Goal: Task Accomplishment & Management: Complete application form

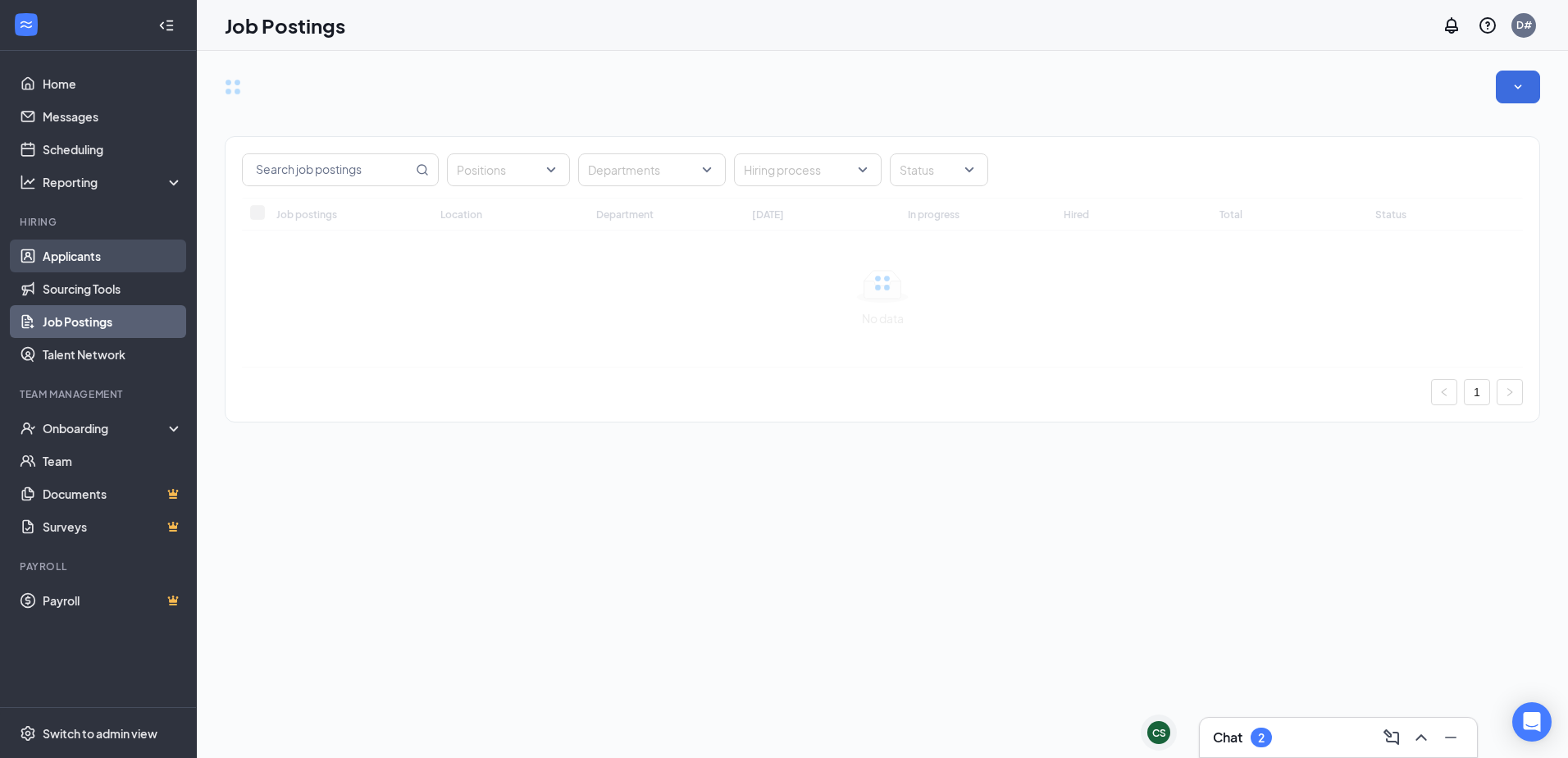
click at [63, 252] on link "Applicants" at bounding box center [112, 256] width 140 height 33
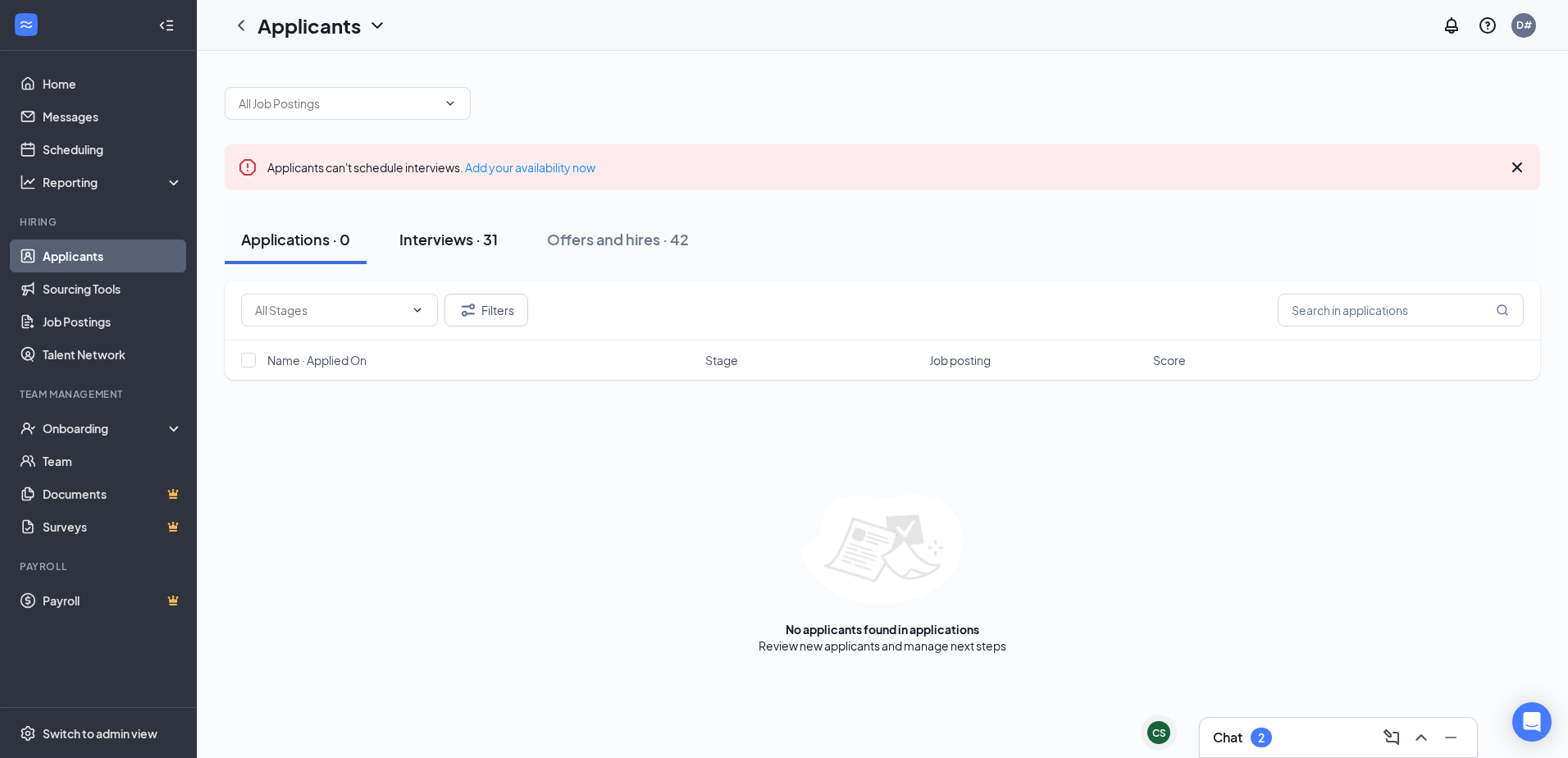
click at [473, 241] on div "Interviews · 31" at bounding box center [449, 239] width 99 height 21
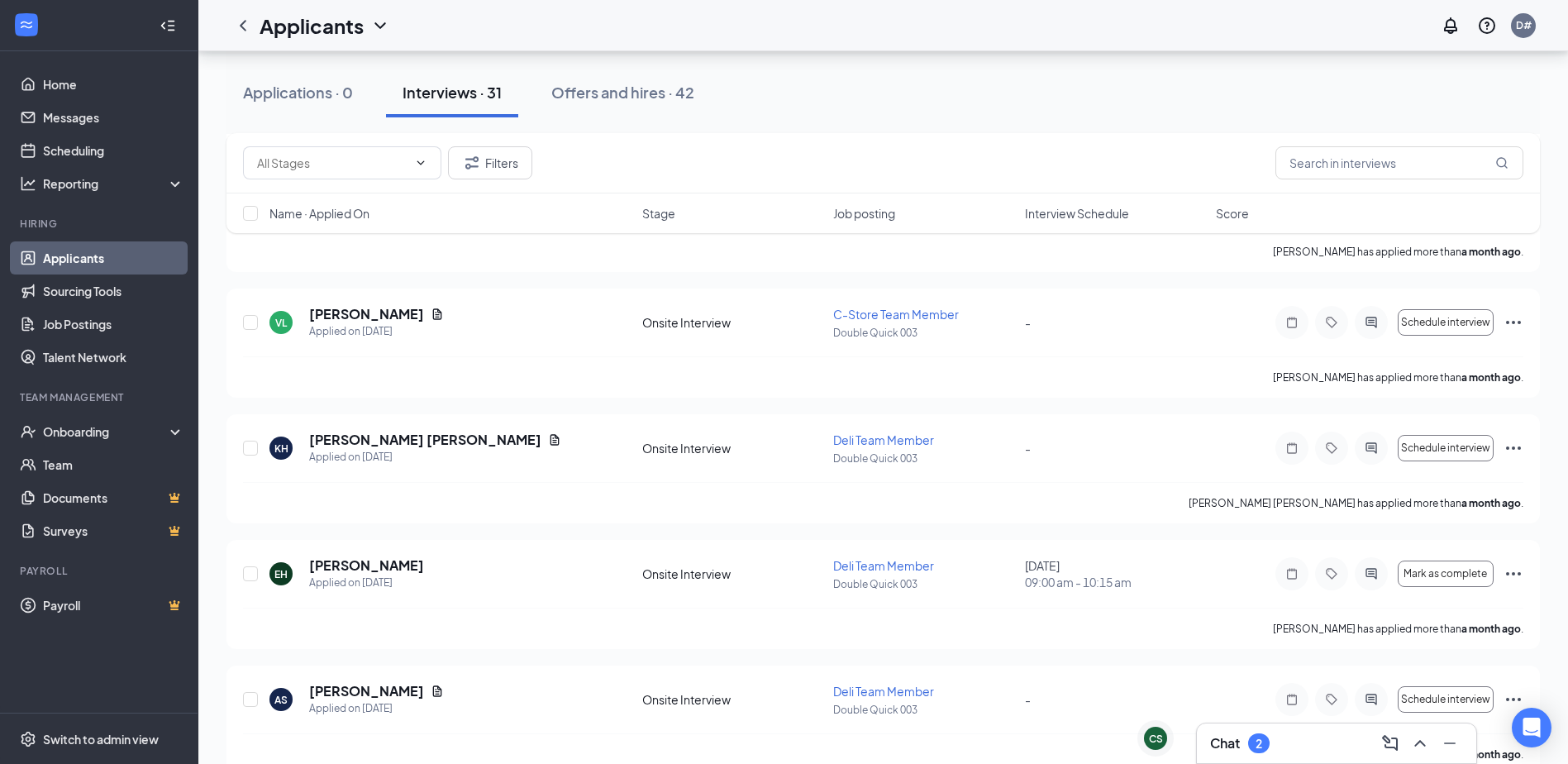
scroll to position [3307, 0]
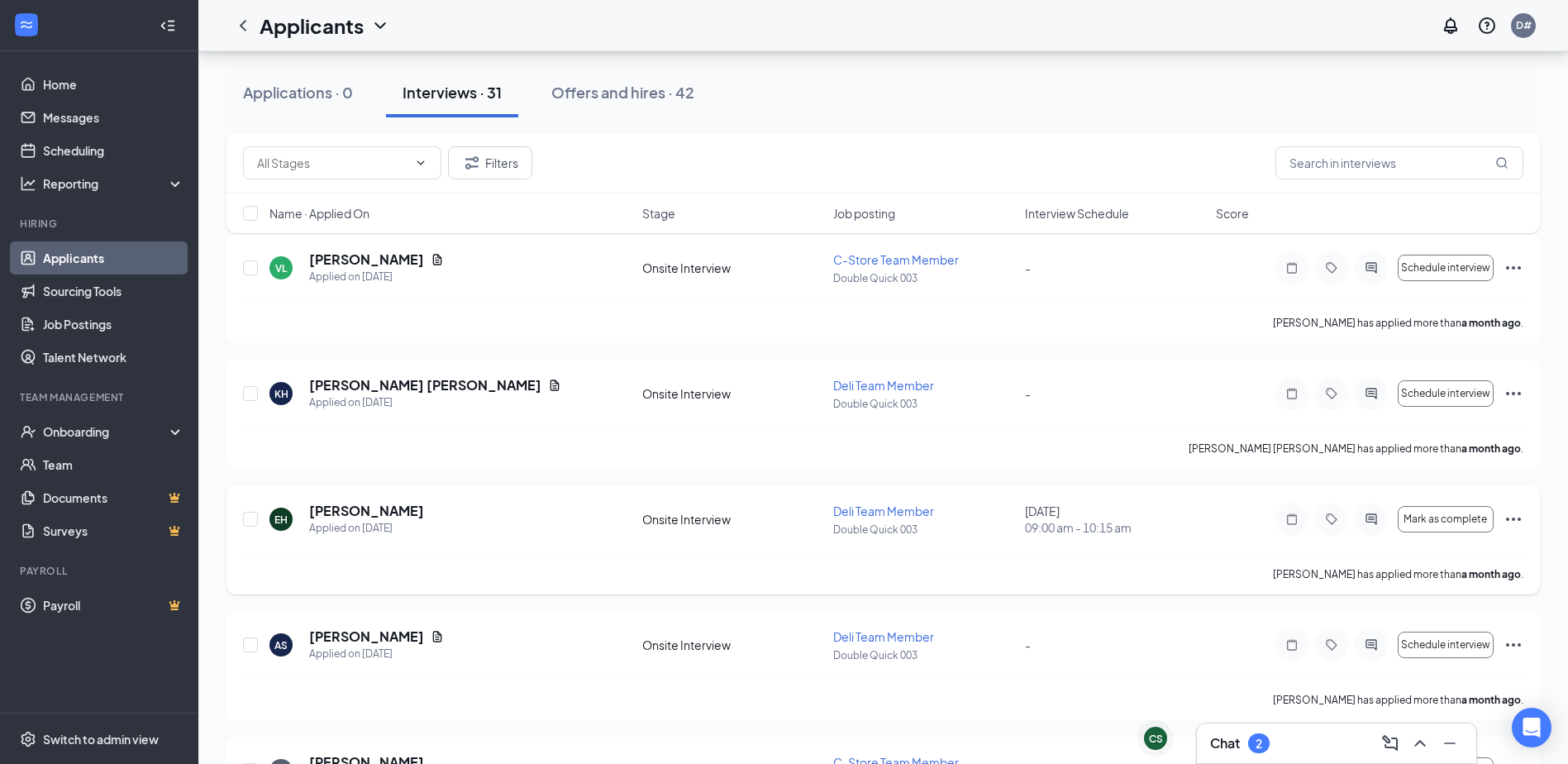
click at [1520, 514] on icon "Ellipses" at bounding box center [1514, 519] width 20 height 20
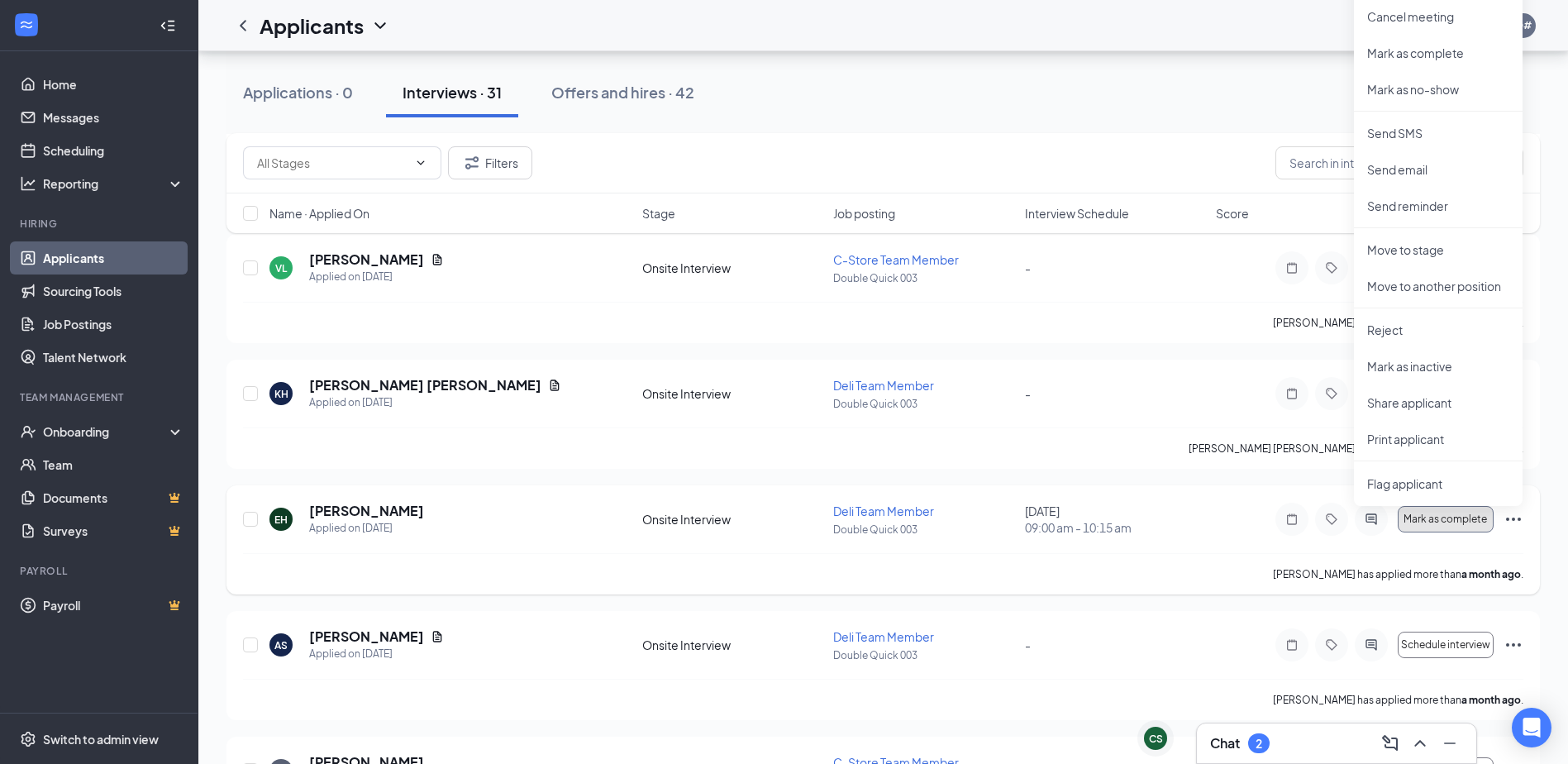
click at [1437, 515] on span "Mark as complete" at bounding box center [1445, 519] width 84 height 12
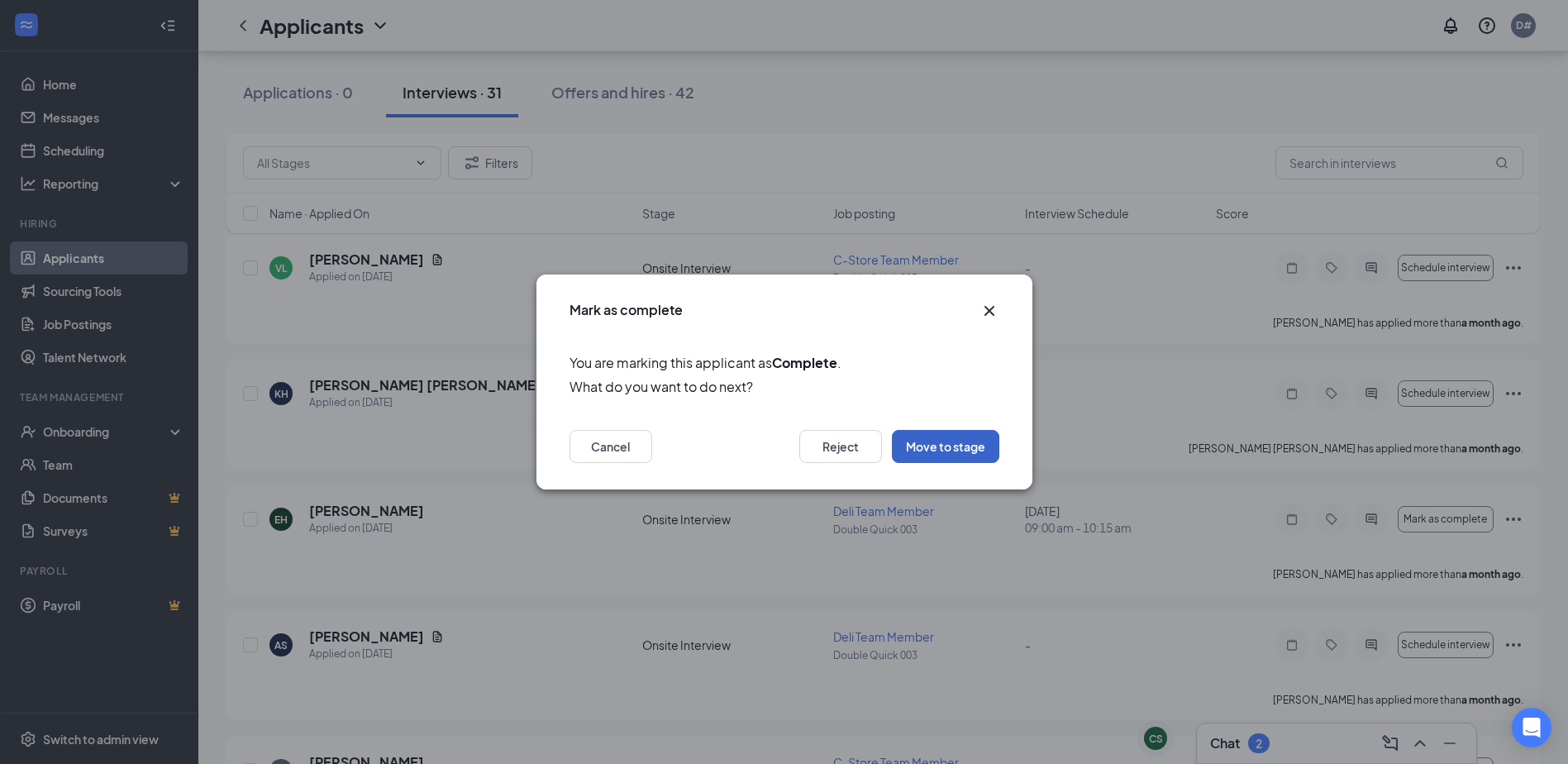
click at [940, 451] on button "Move to stage" at bounding box center [945, 446] width 108 height 33
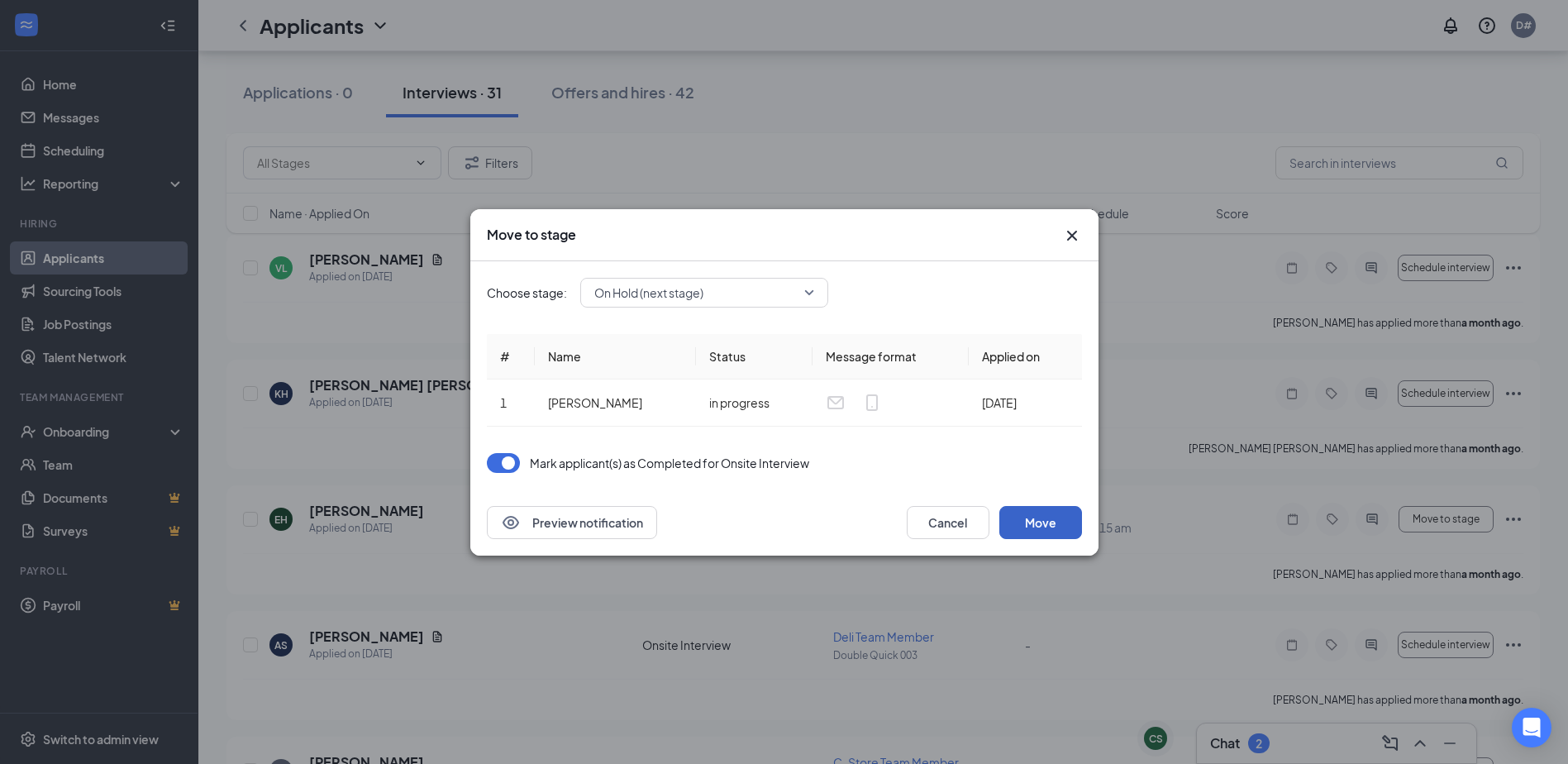
click at [1051, 524] on button "Move" at bounding box center [1041, 522] width 83 height 33
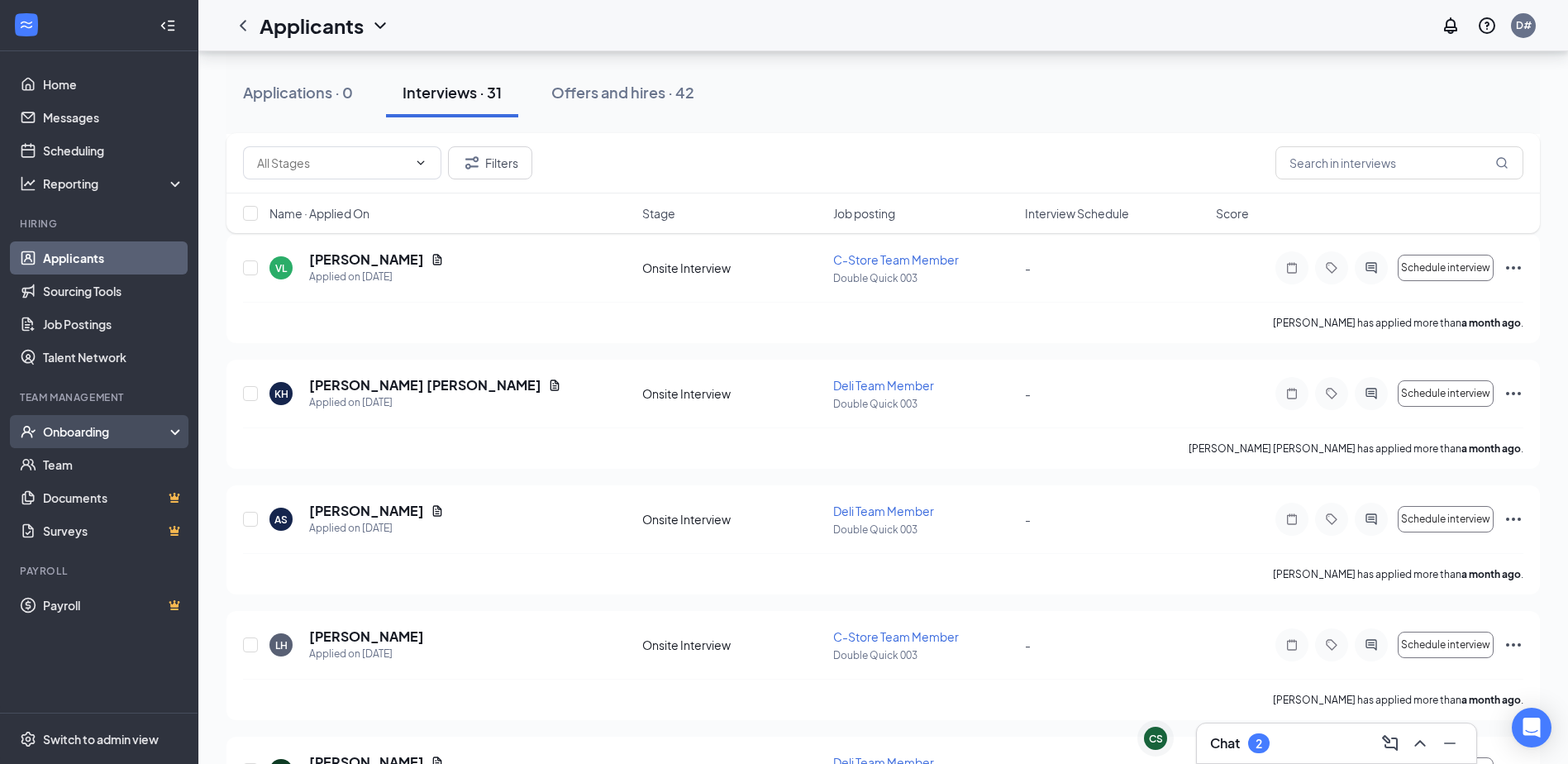
click at [68, 427] on div "Onboarding" at bounding box center [106, 431] width 127 height 17
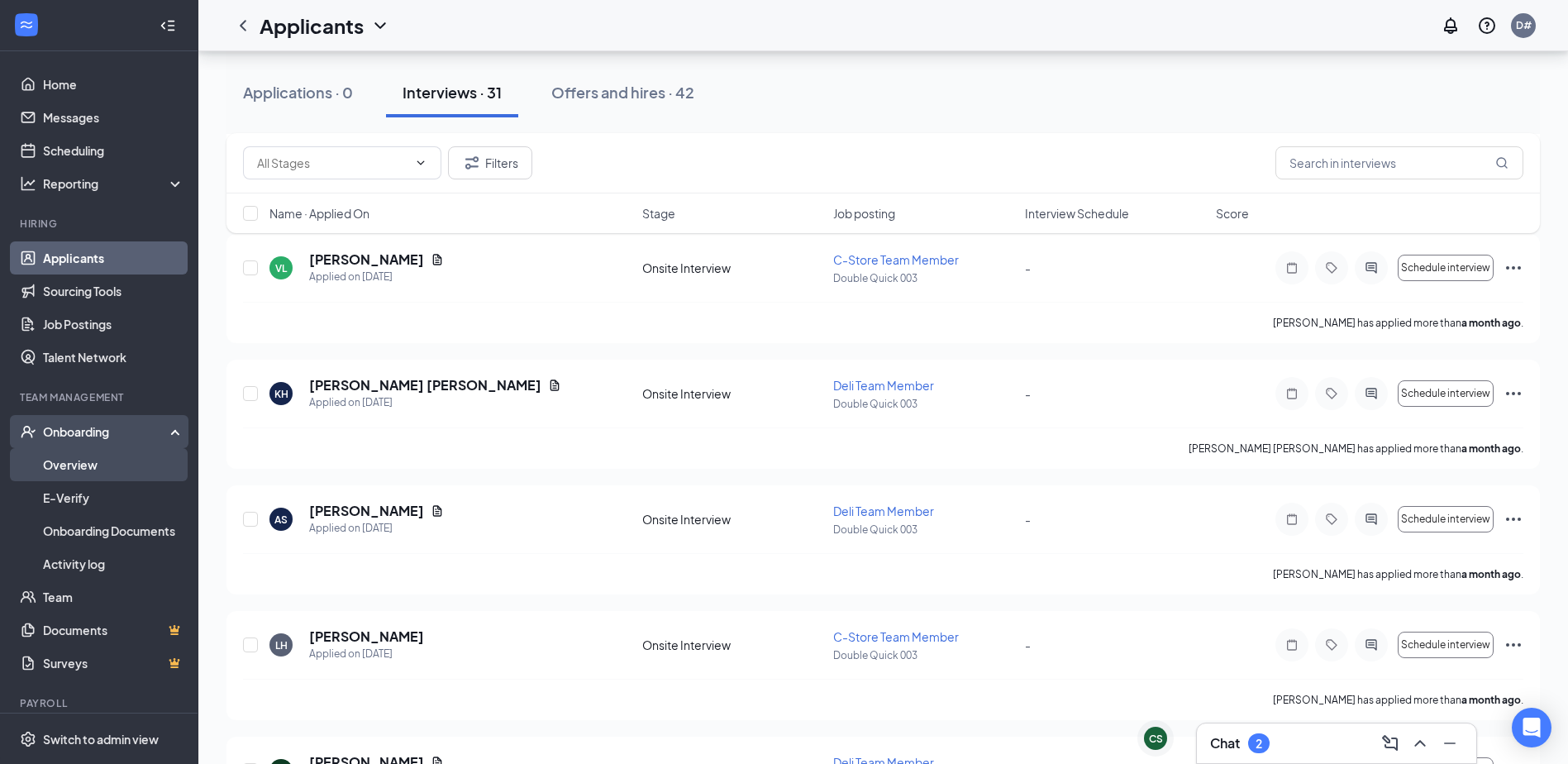
click at [73, 466] on link "Overview" at bounding box center [113, 465] width 141 height 33
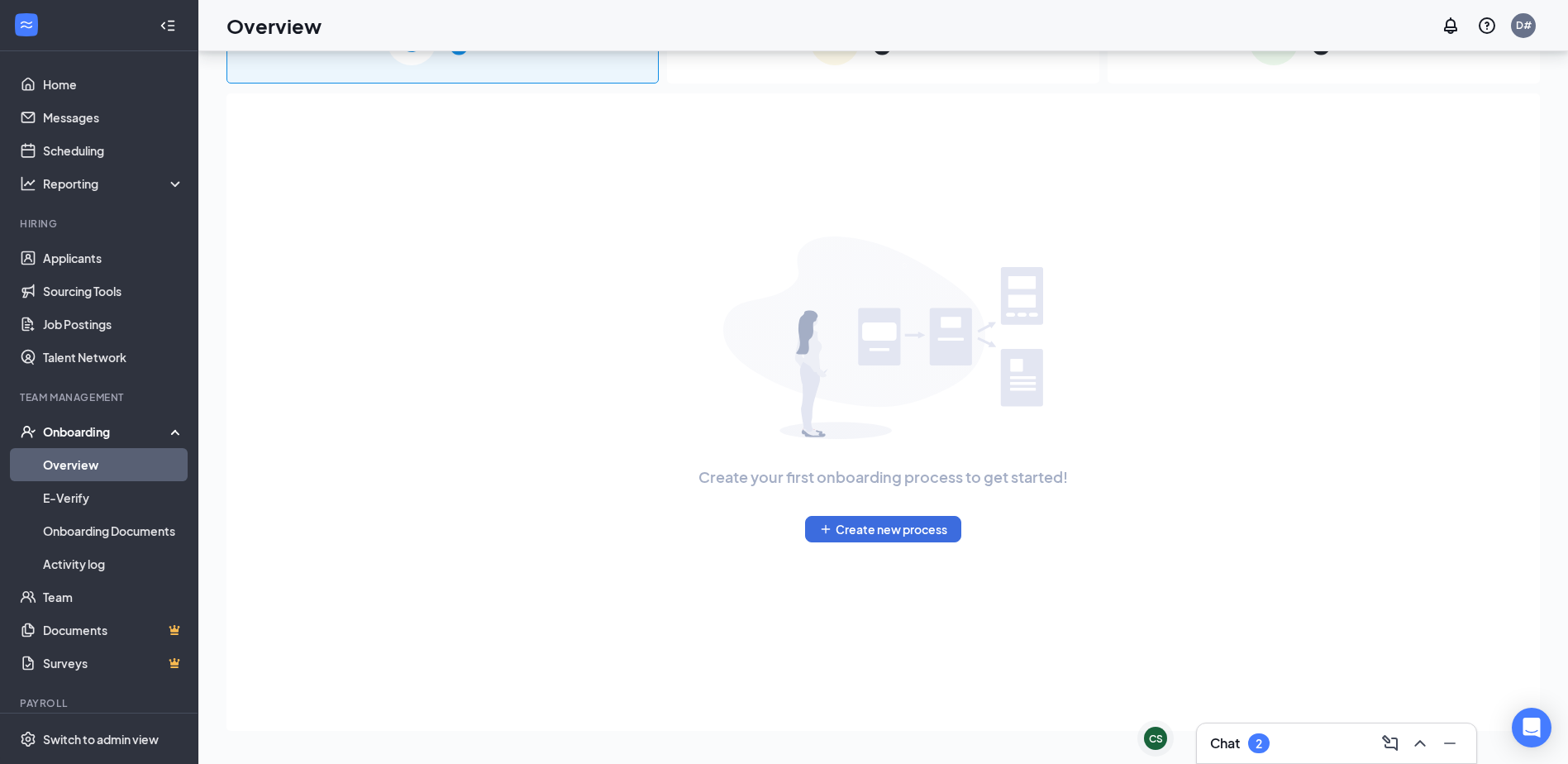
scroll to position [74, 0]
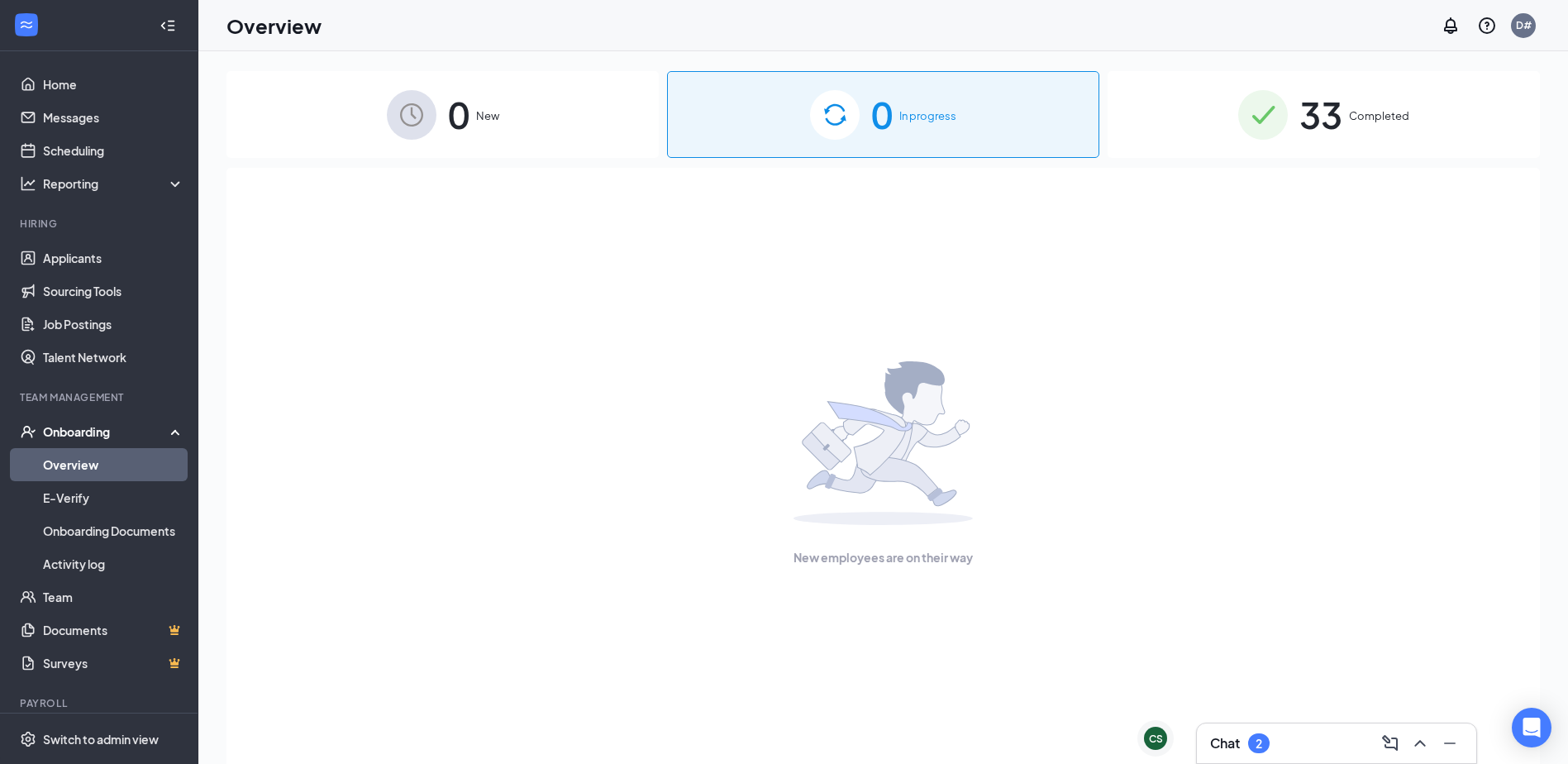
click at [893, 111] on div "0 In progress" at bounding box center [883, 115] width 432 height 87
click at [69, 251] on link "Applicants" at bounding box center [113, 258] width 141 height 33
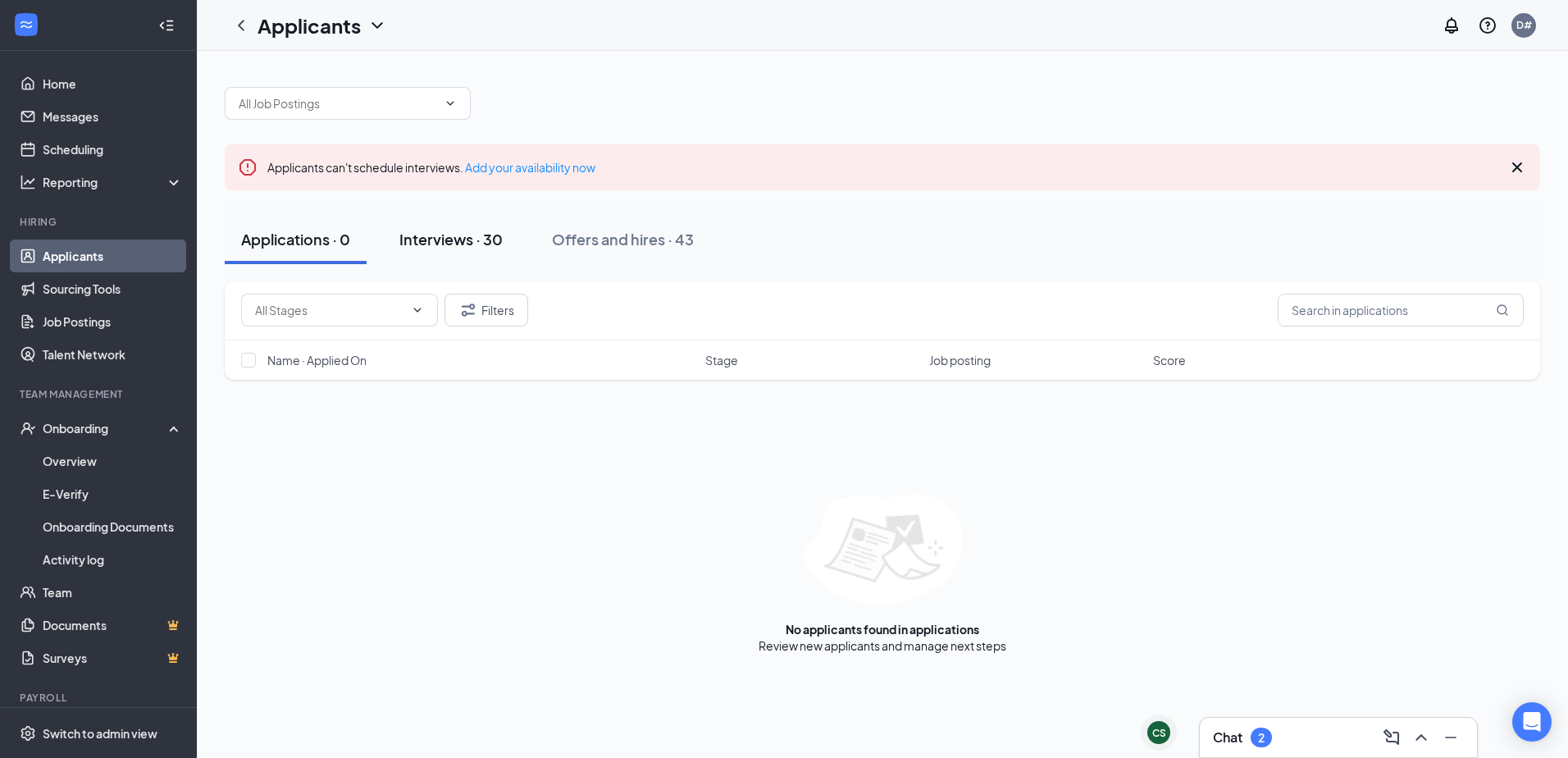
click at [477, 236] on div "Interviews · 30" at bounding box center [451, 239] width 104 height 21
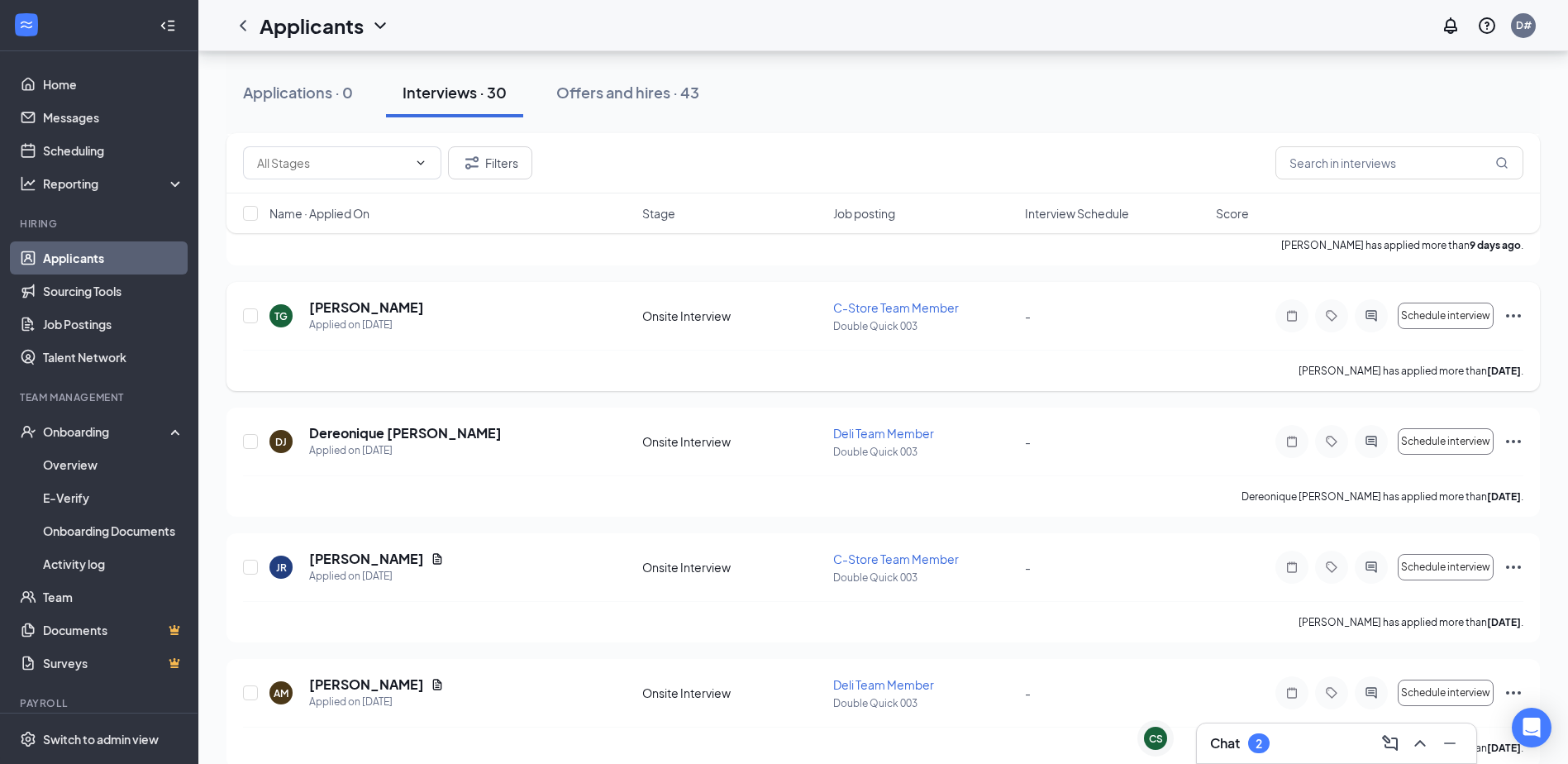
scroll to position [5456, 0]
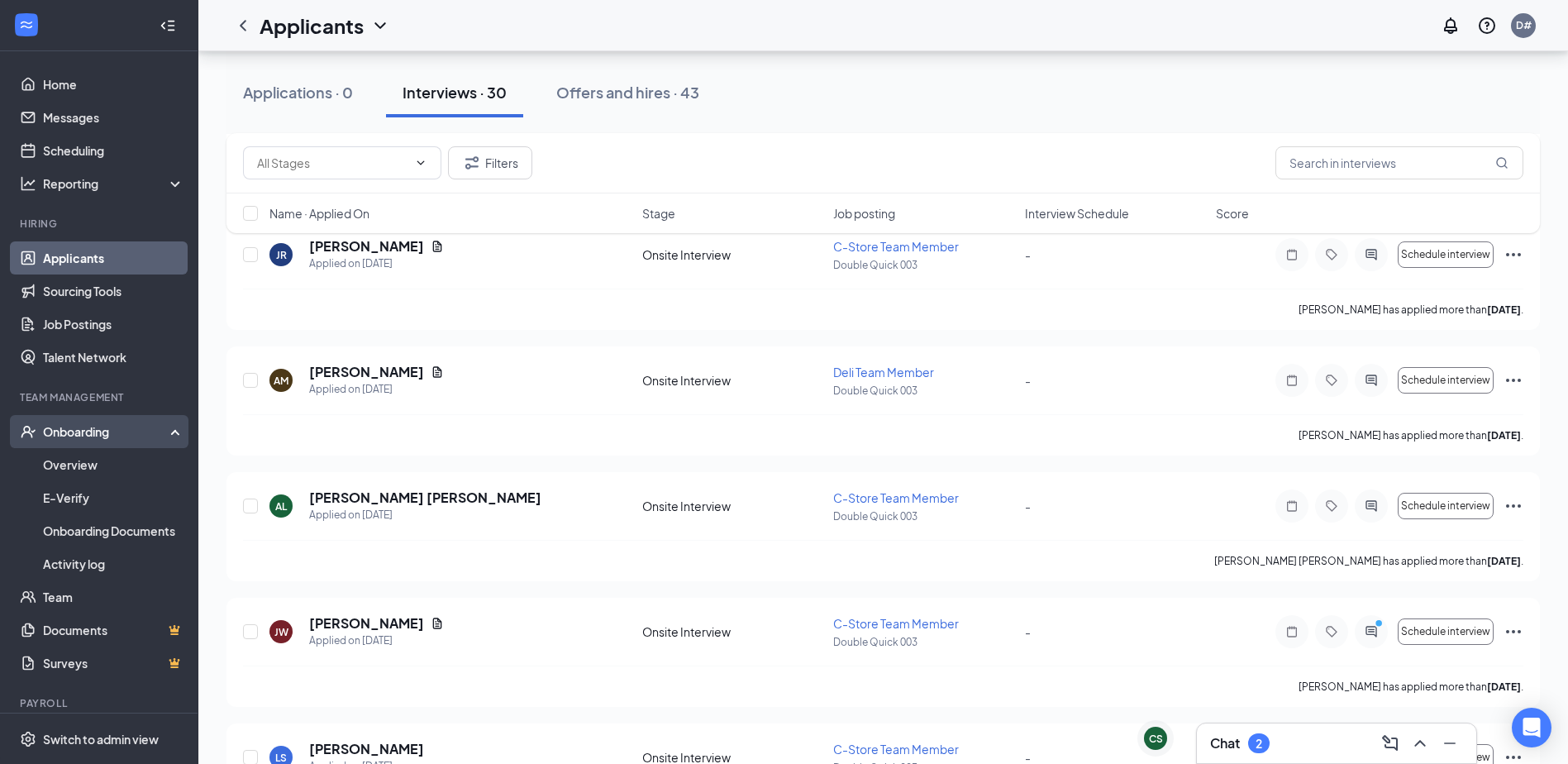
click at [89, 435] on div "Onboarding" at bounding box center [106, 431] width 127 height 17
click at [75, 429] on div "Onboarding" at bounding box center [106, 431] width 127 height 17
click at [65, 461] on link "Overview" at bounding box center [113, 465] width 141 height 33
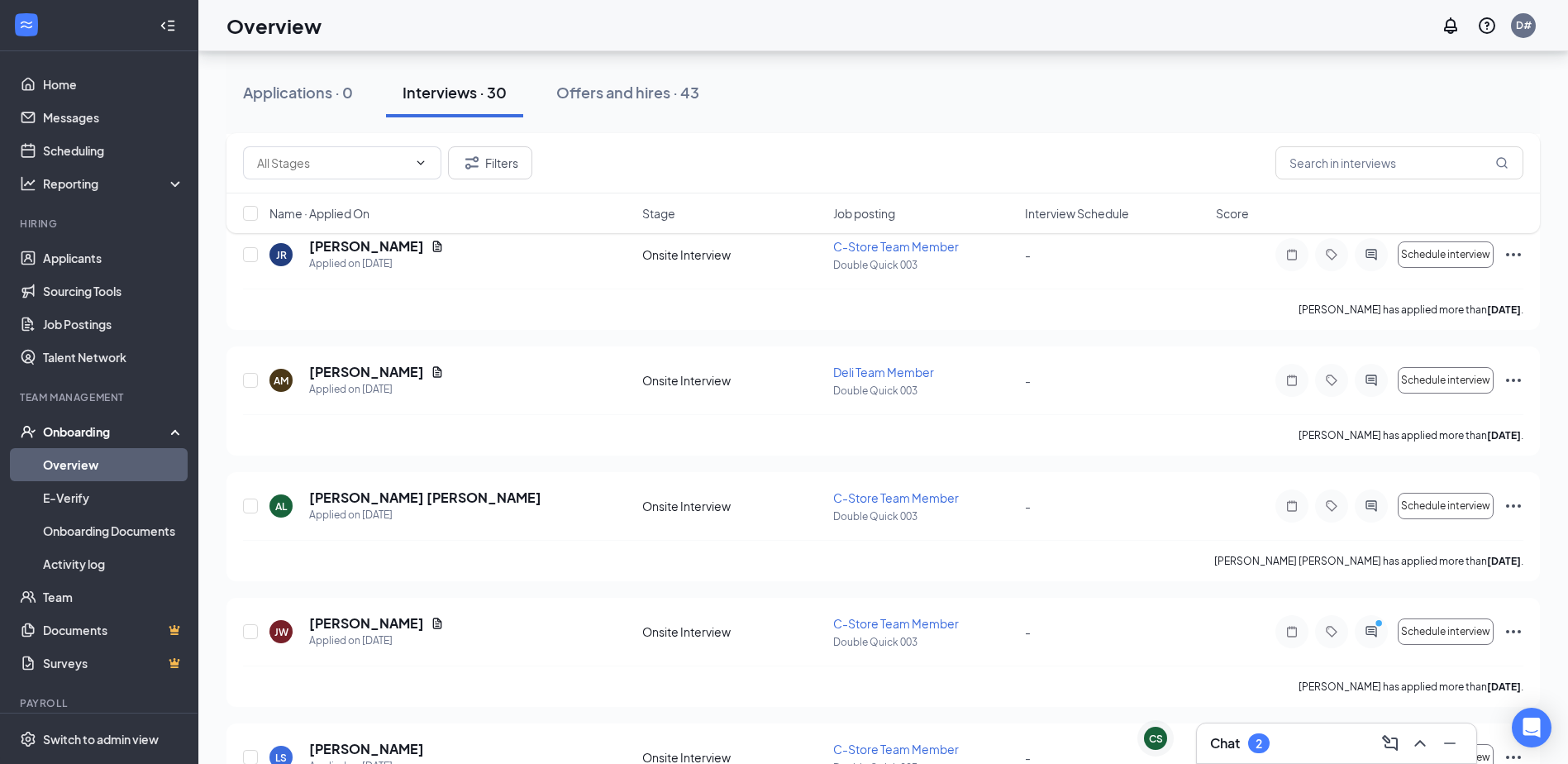
scroll to position [74, 0]
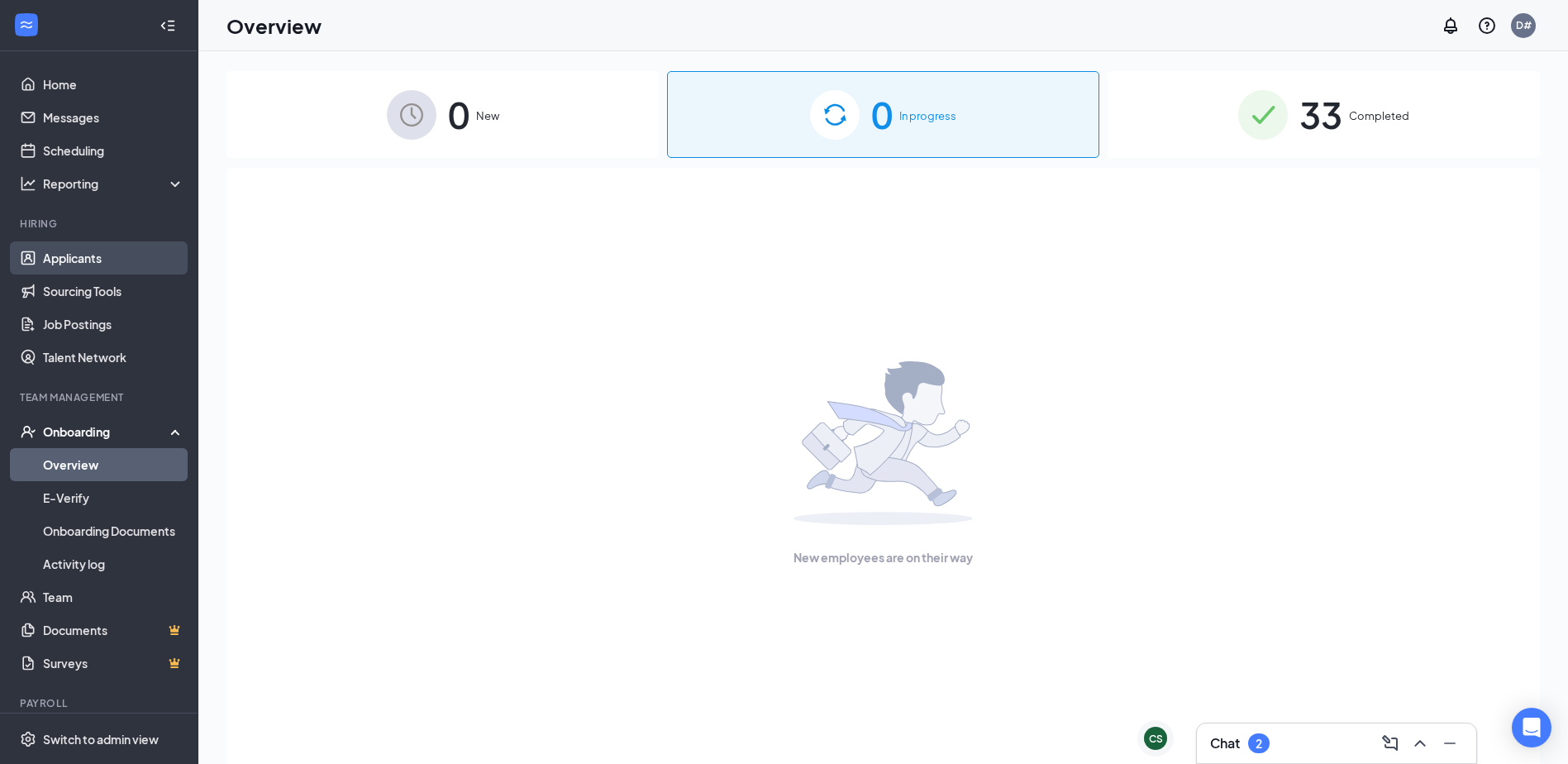
click at [77, 256] on link "Applicants" at bounding box center [113, 258] width 141 height 33
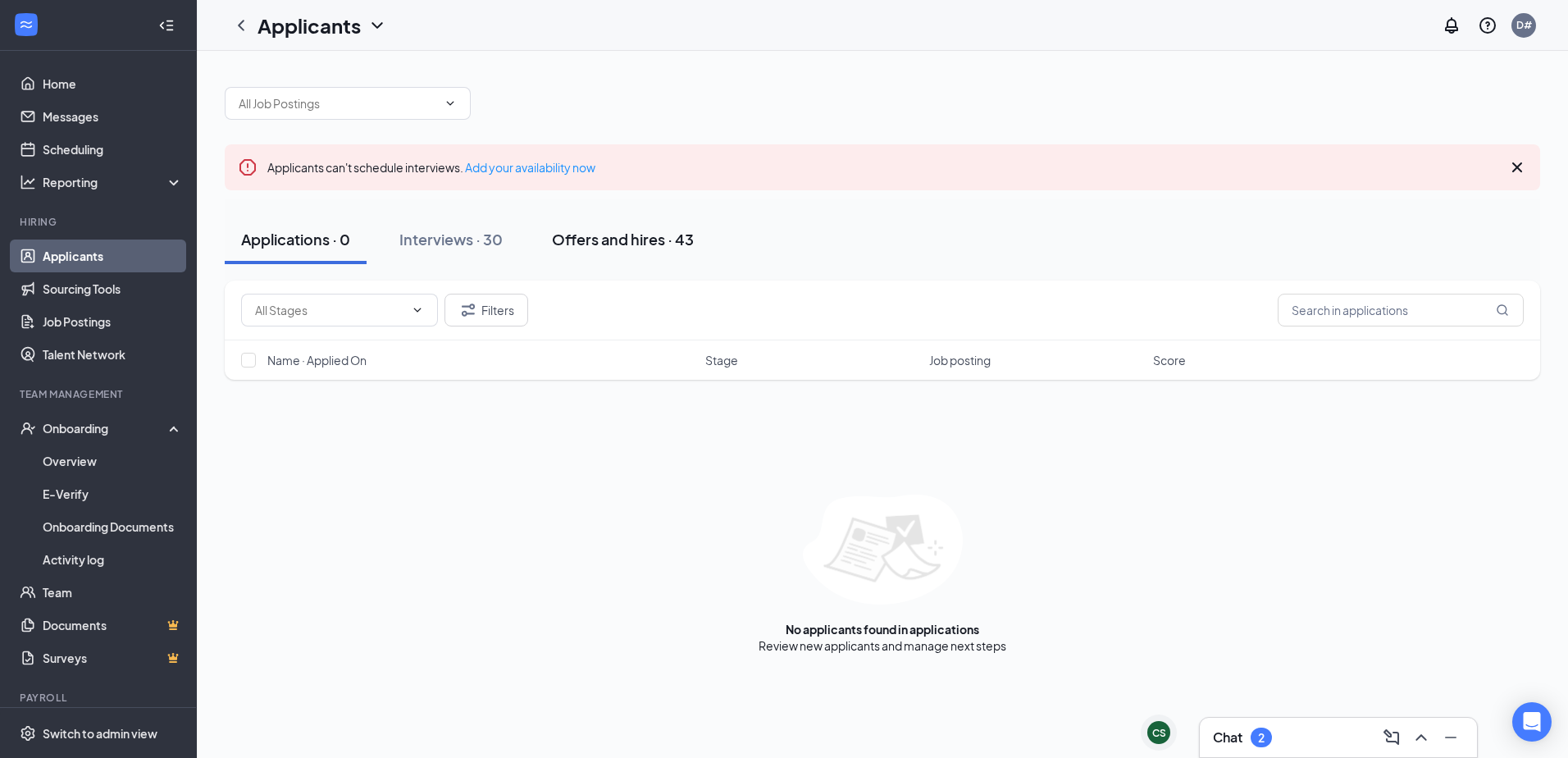
click at [607, 240] on div "Offers and hires · 43" at bounding box center [623, 239] width 142 height 21
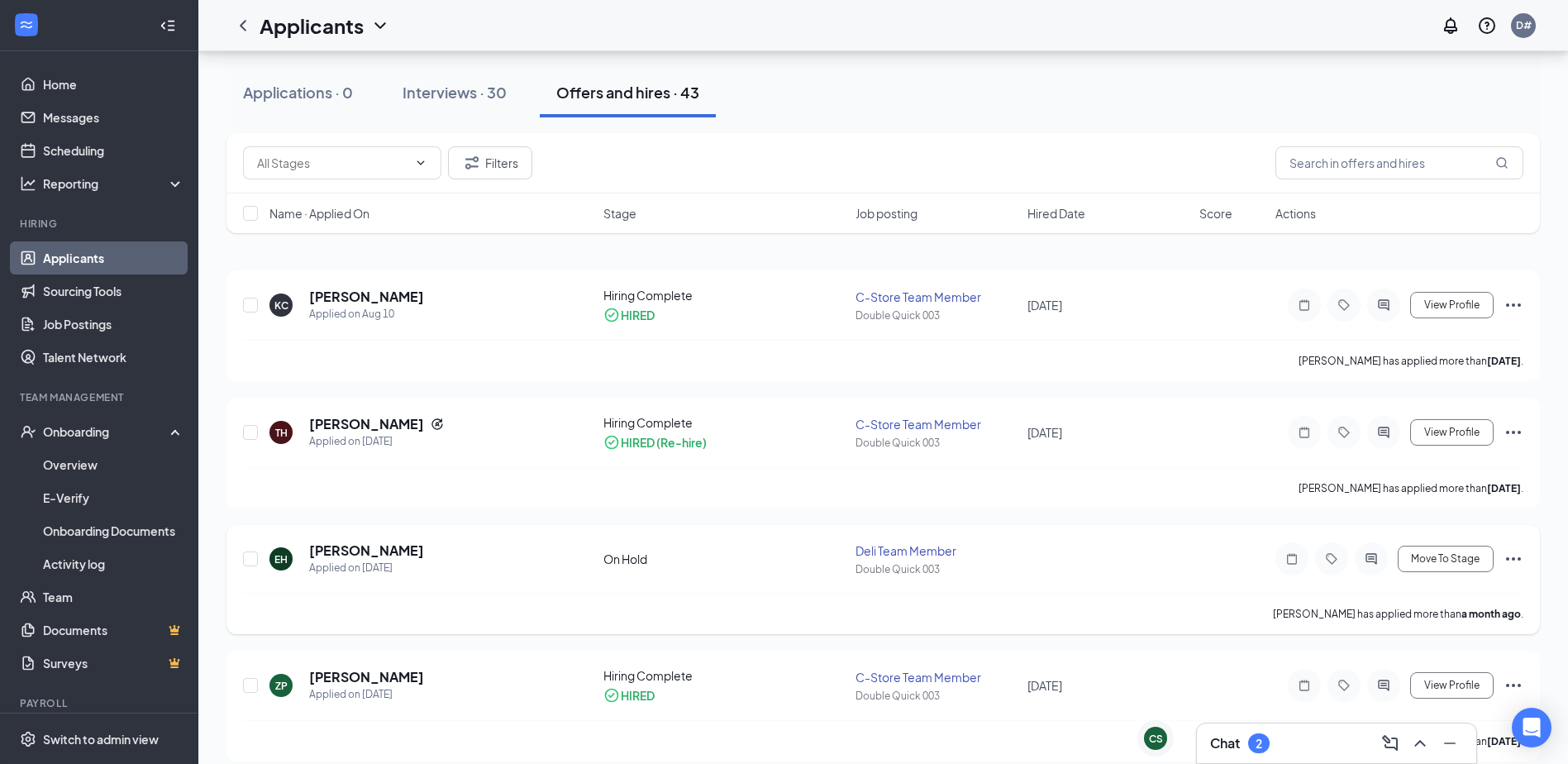
scroll to position [166, 0]
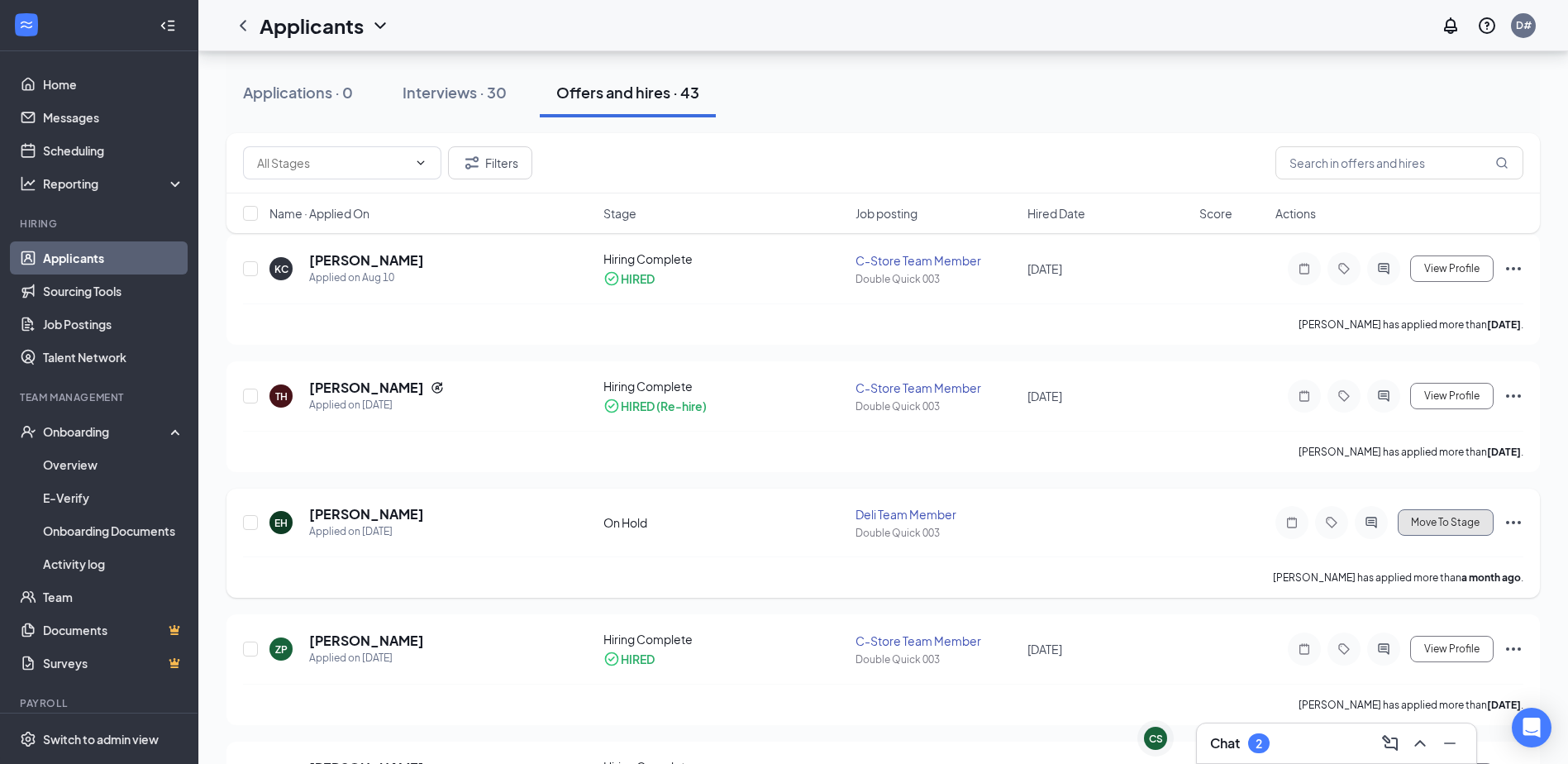
click at [1445, 520] on span "Move To Stage" at bounding box center [1445, 522] width 69 height 12
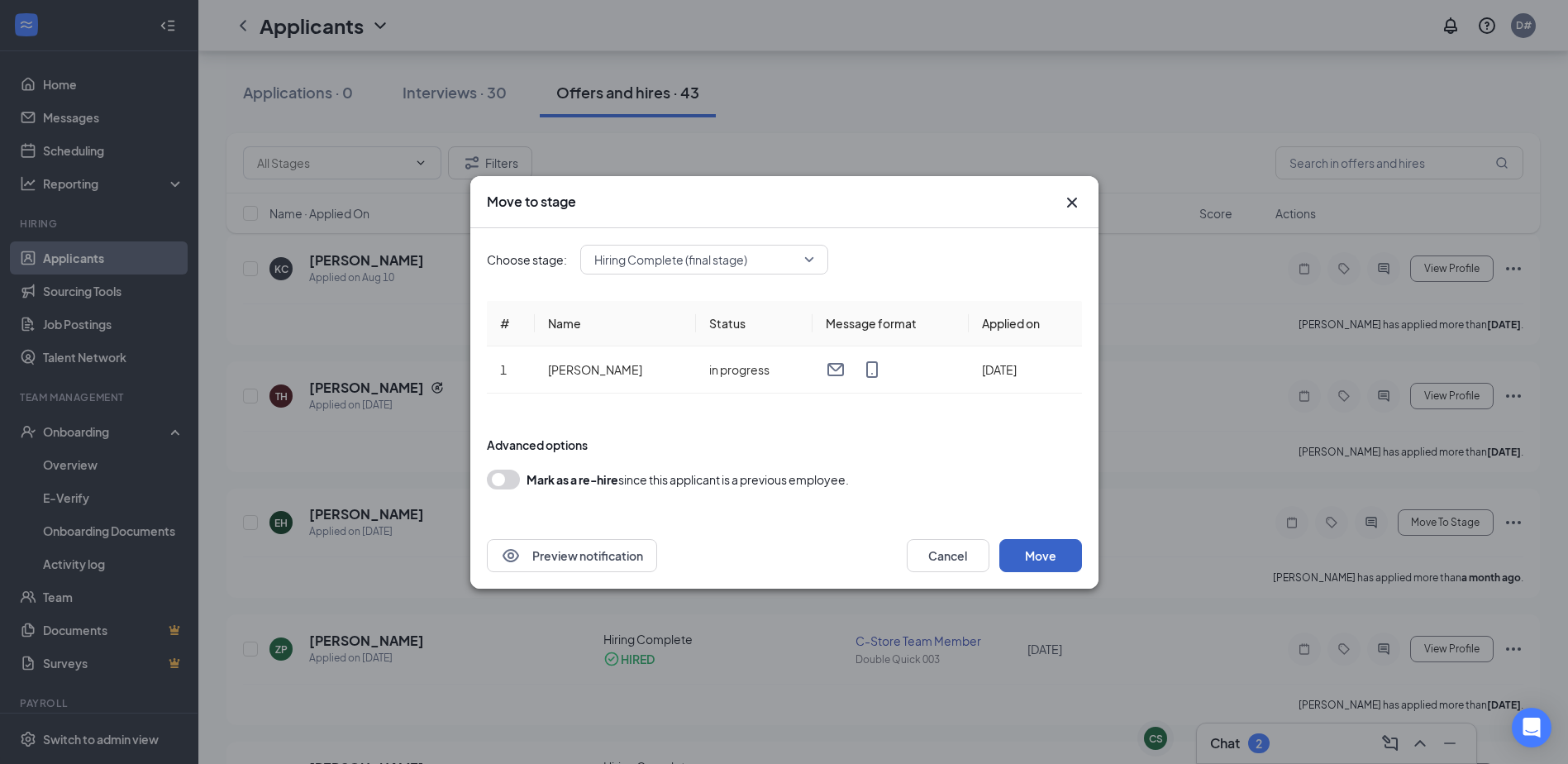
click at [1042, 555] on button "Move" at bounding box center [1041, 556] width 83 height 33
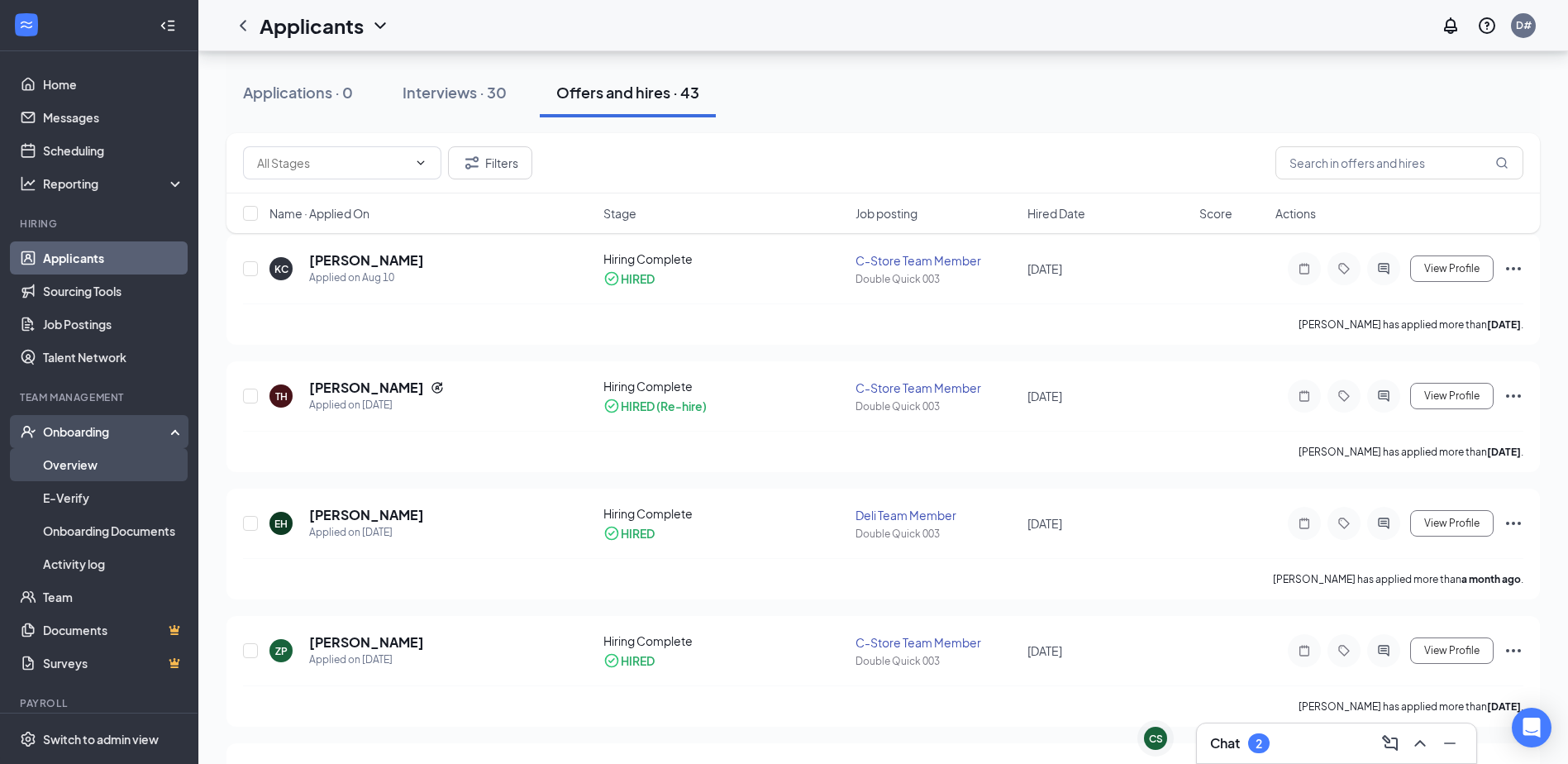
click at [83, 461] on link "Overview" at bounding box center [113, 465] width 141 height 33
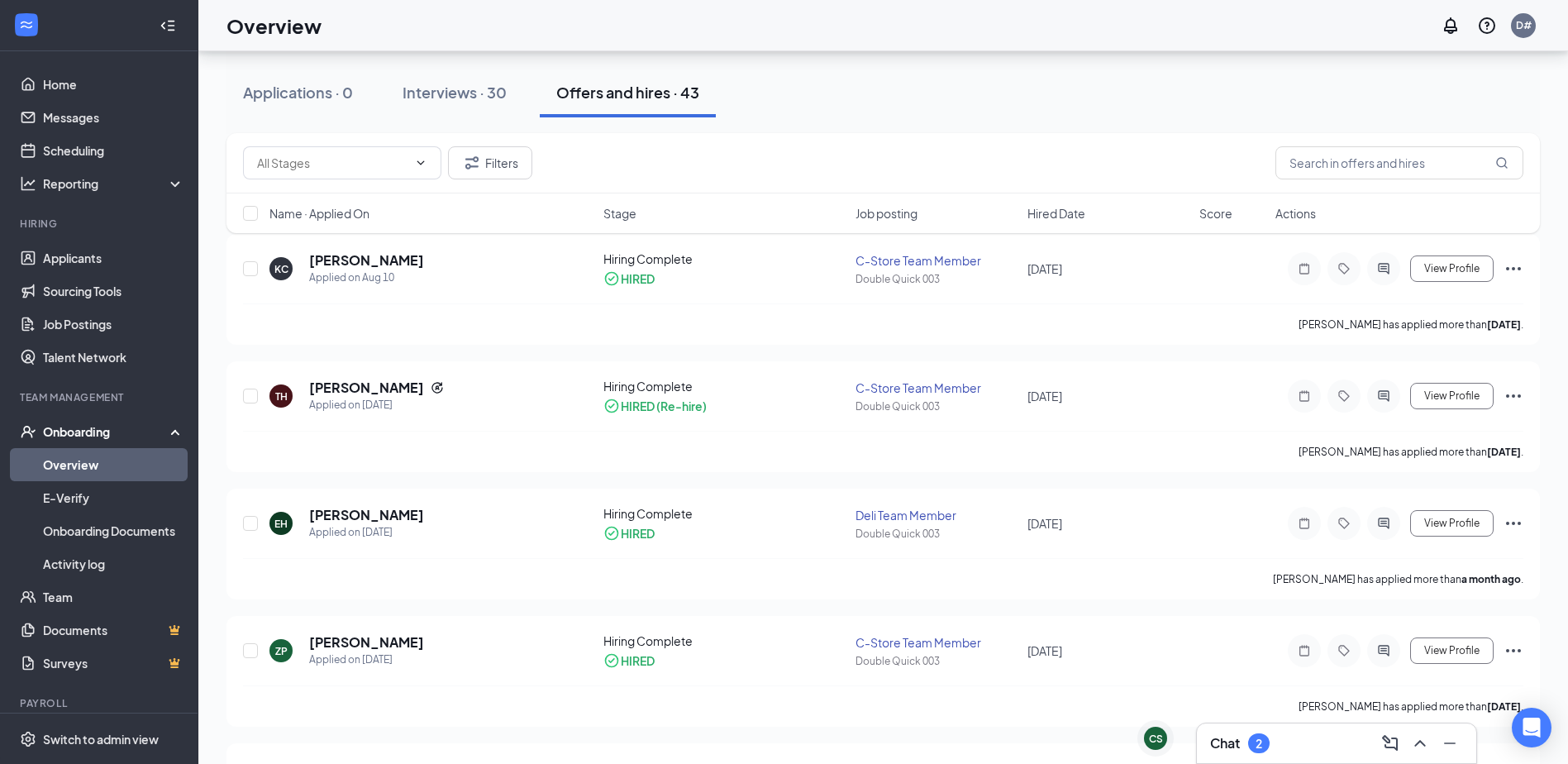
scroll to position [74, 0]
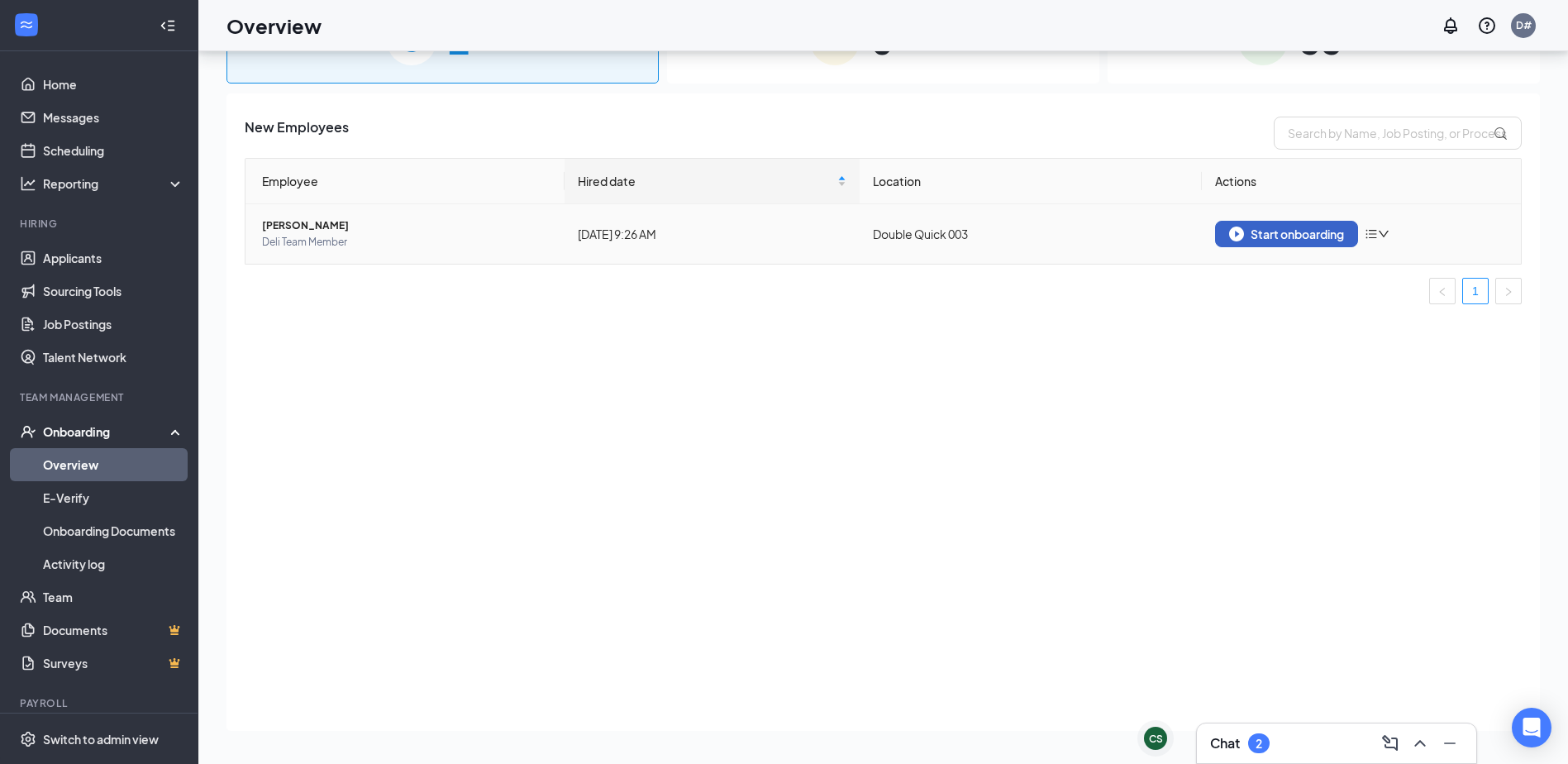
click at [1307, 233] on div "Start onboarding" at bounding box center [1285, 234] width 115 height 15
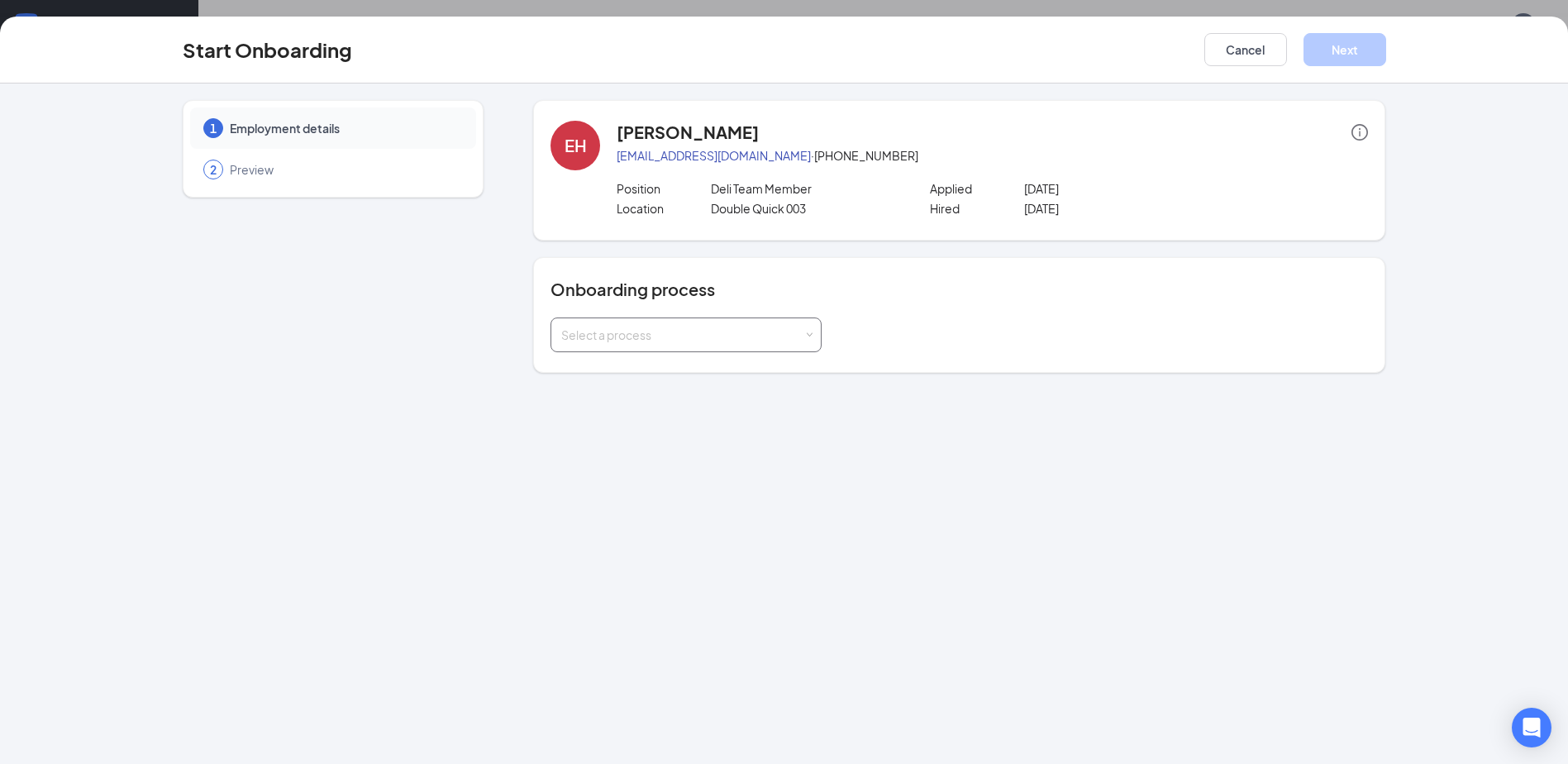
click at [731, 332] on div "Select a process" at bounding box center [682, 335] width 242 height 17
click at [700, 365] on li "New Hire Documentation" at bounding box center [686, 370] width 271 height 30
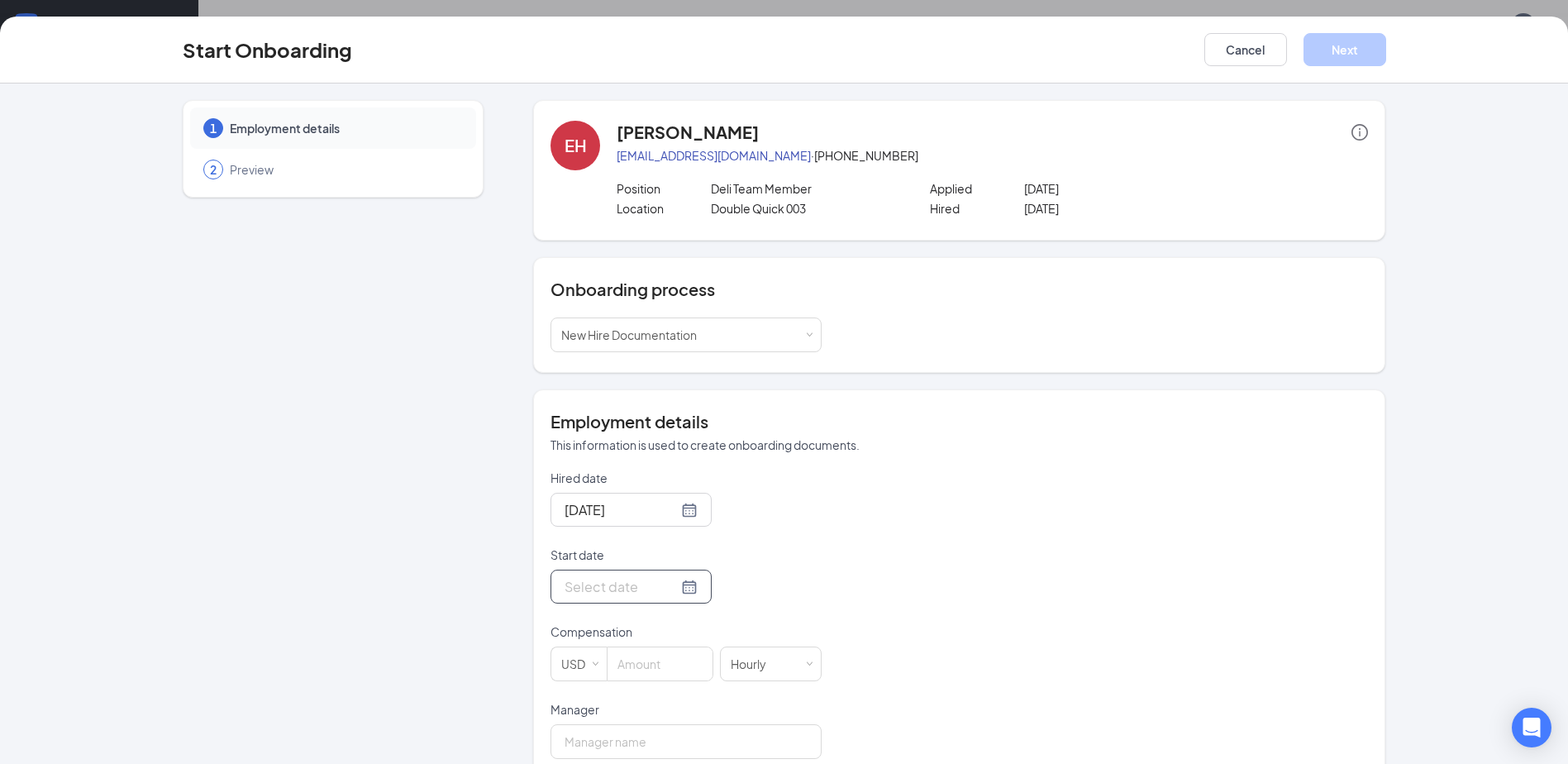
click at [670, 587] on div at bounding box center [630, 586] width 133 height 21
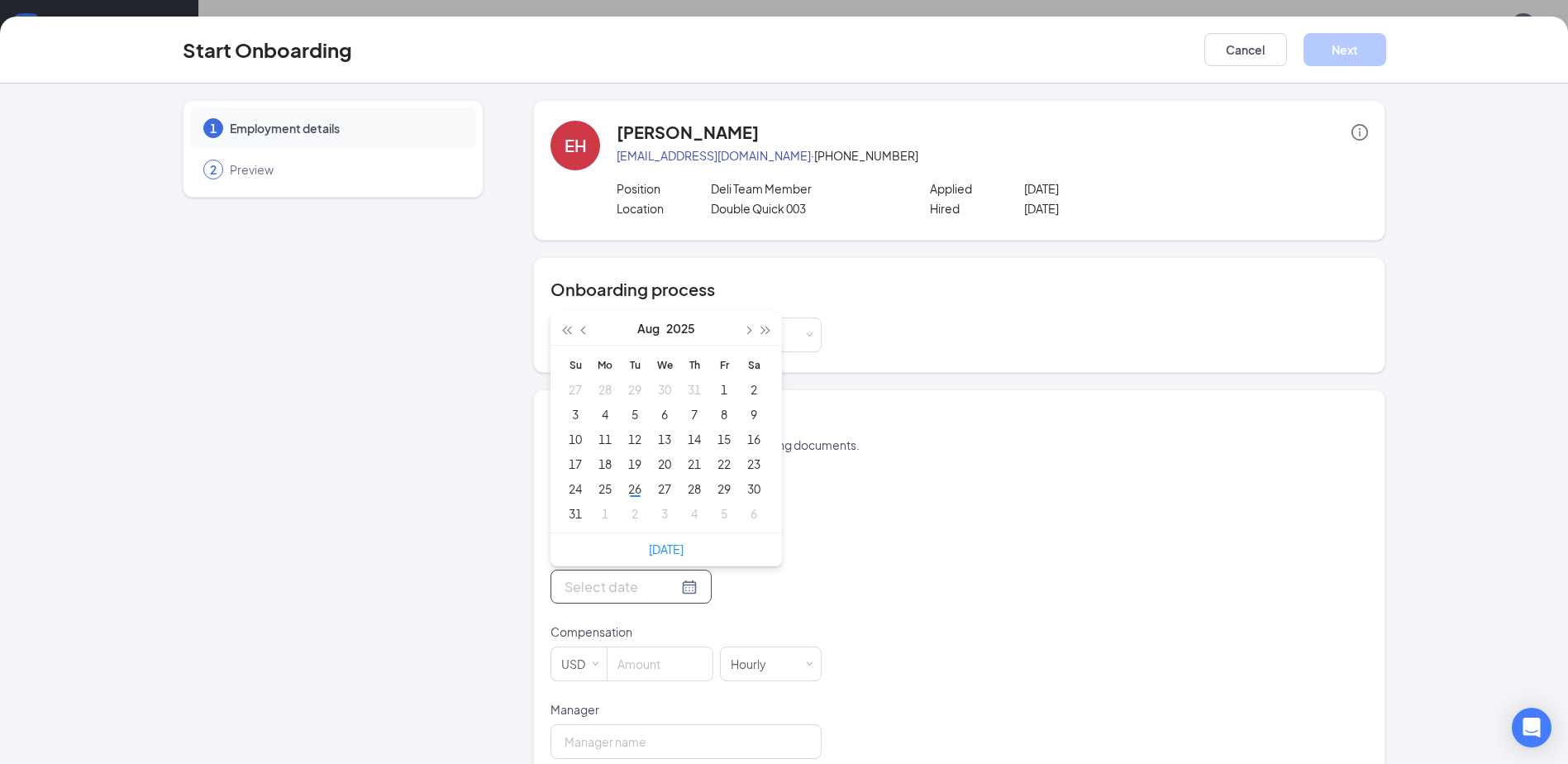
type input "[DATE]"
click at [745, 327] on button "button" at bounding box center [747, 329] width 18 height 33
type input "[DATE]"
click at [601, 388] on div "1" at bounding box center [605, 390] width 20 height 20
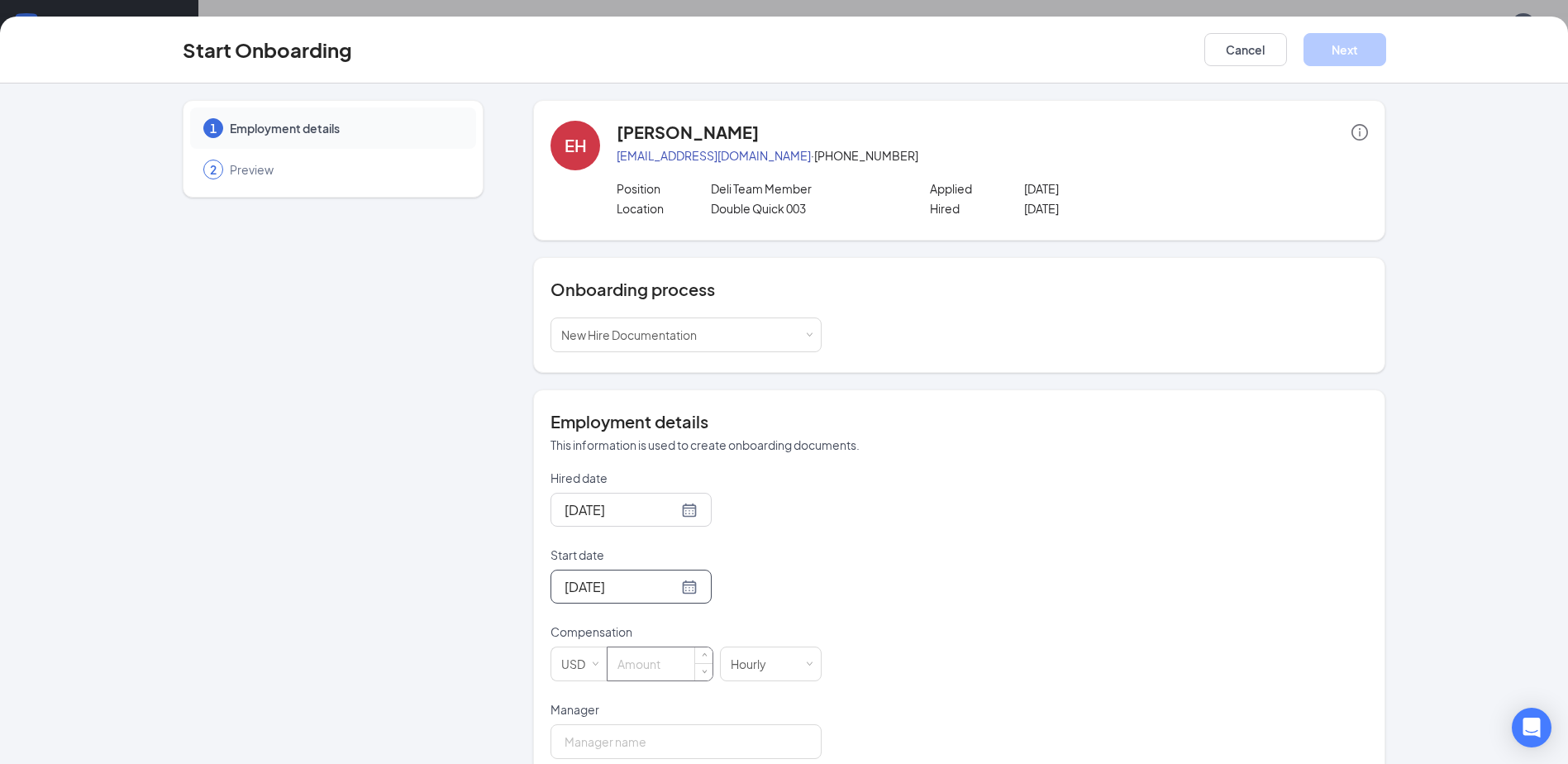
click at [631, 671] on input at bounding box center [660, 664] width 105 height 33
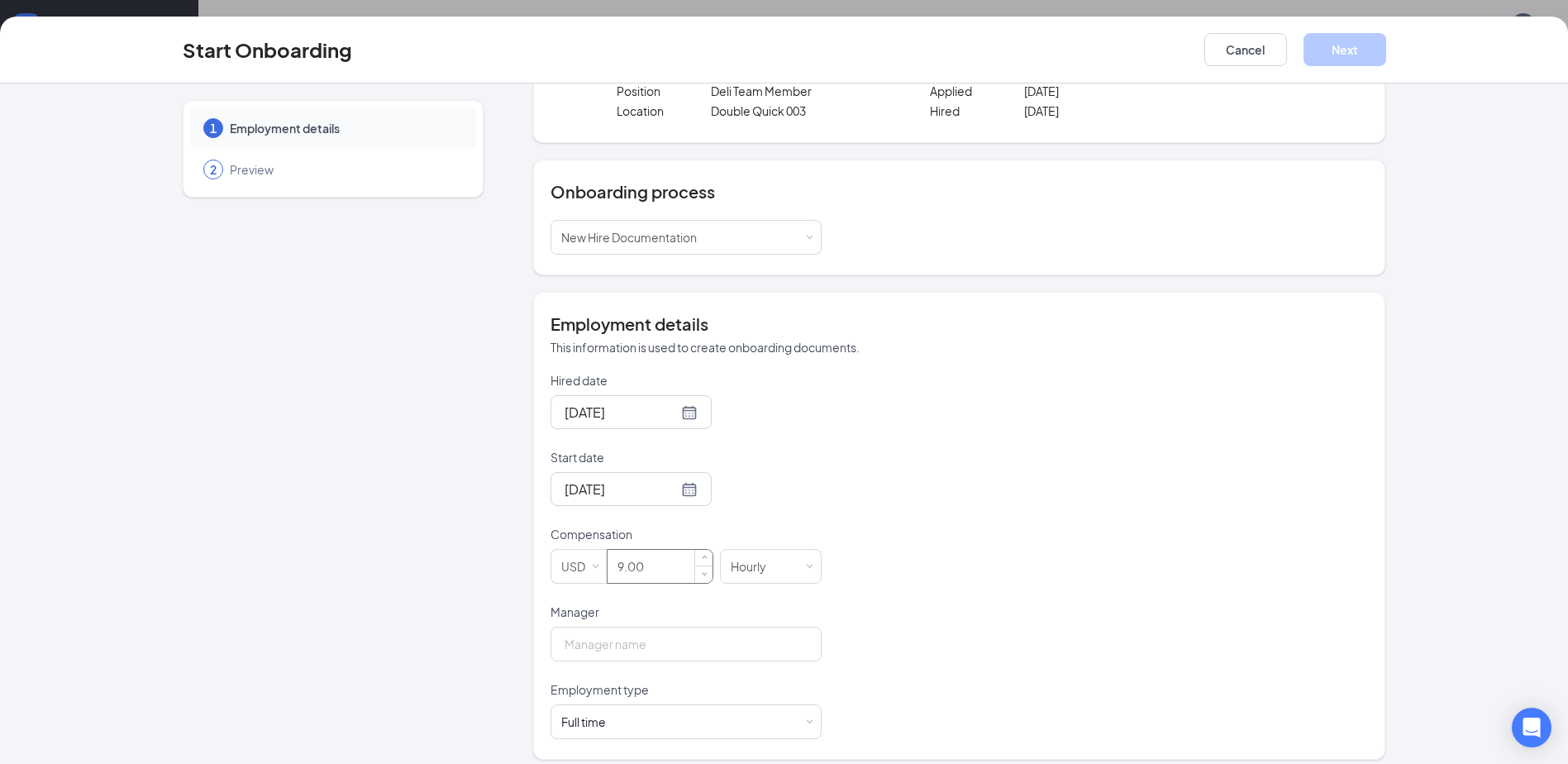
scroll to position [110, 0]
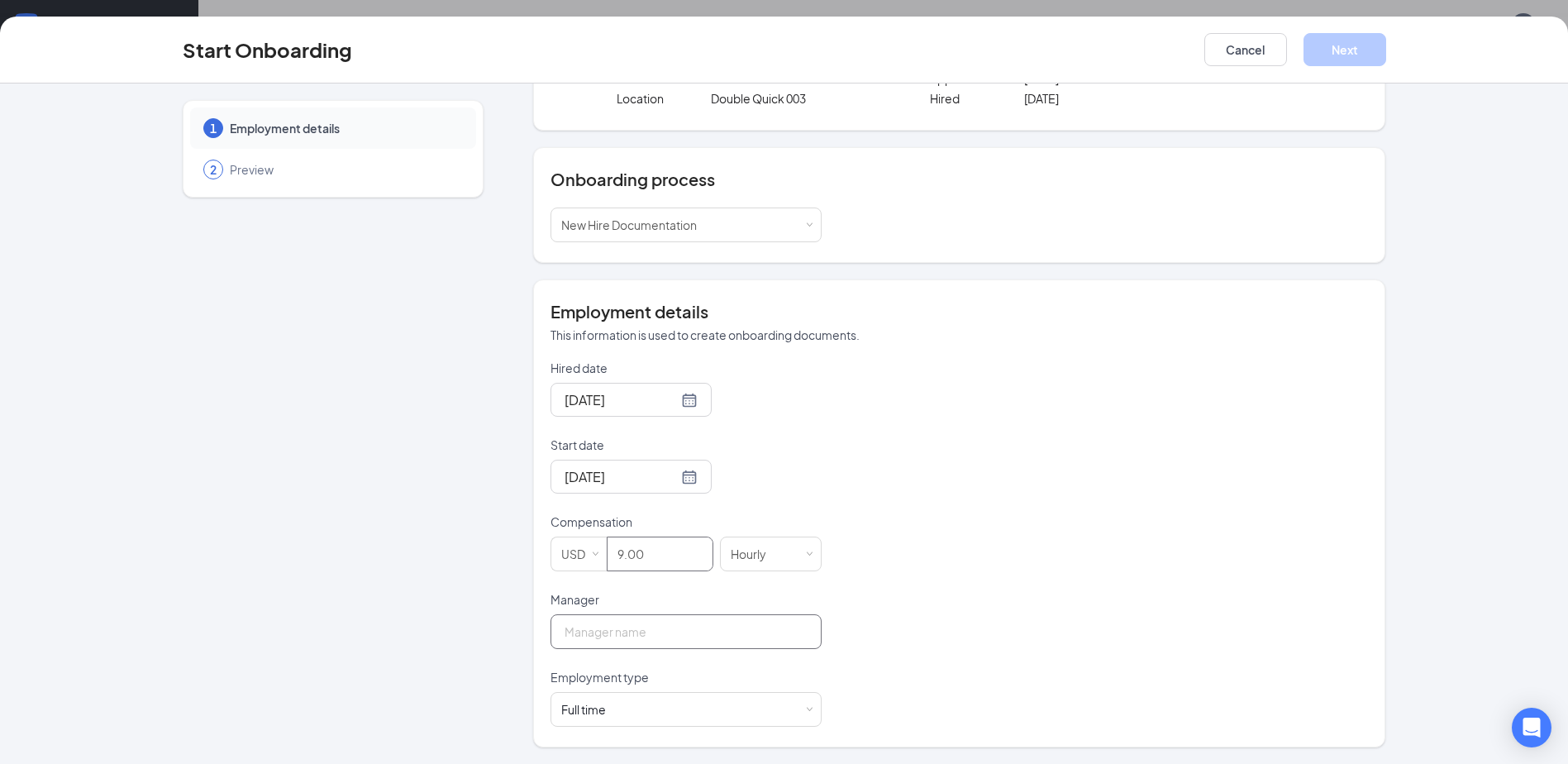
click at [705, 631] on input "Manager" at bounding box center [686, 632] width 271 height 35
type input "9"
type input "[PERSON_NAME]"
click at [802, 715] on div "Full time Works 30+ hours per week and is reasonably expected to work" at bounding box center [685, 710] width 250 height 33
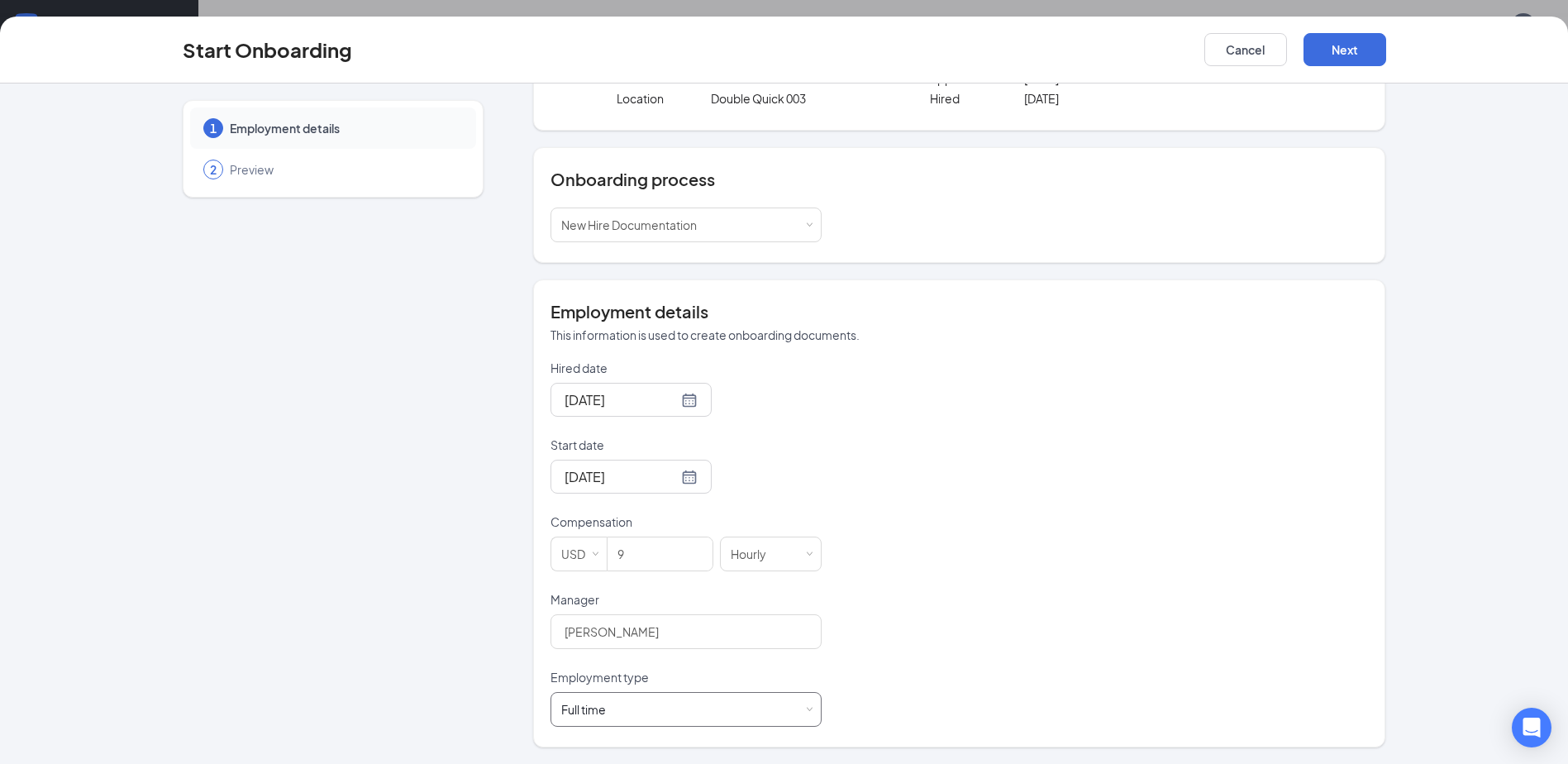
click at [802, 715] on div "Full time Works 30+ hours per week and is reasonably expected to work" at bounding box center [685, 710] width 250 height 33
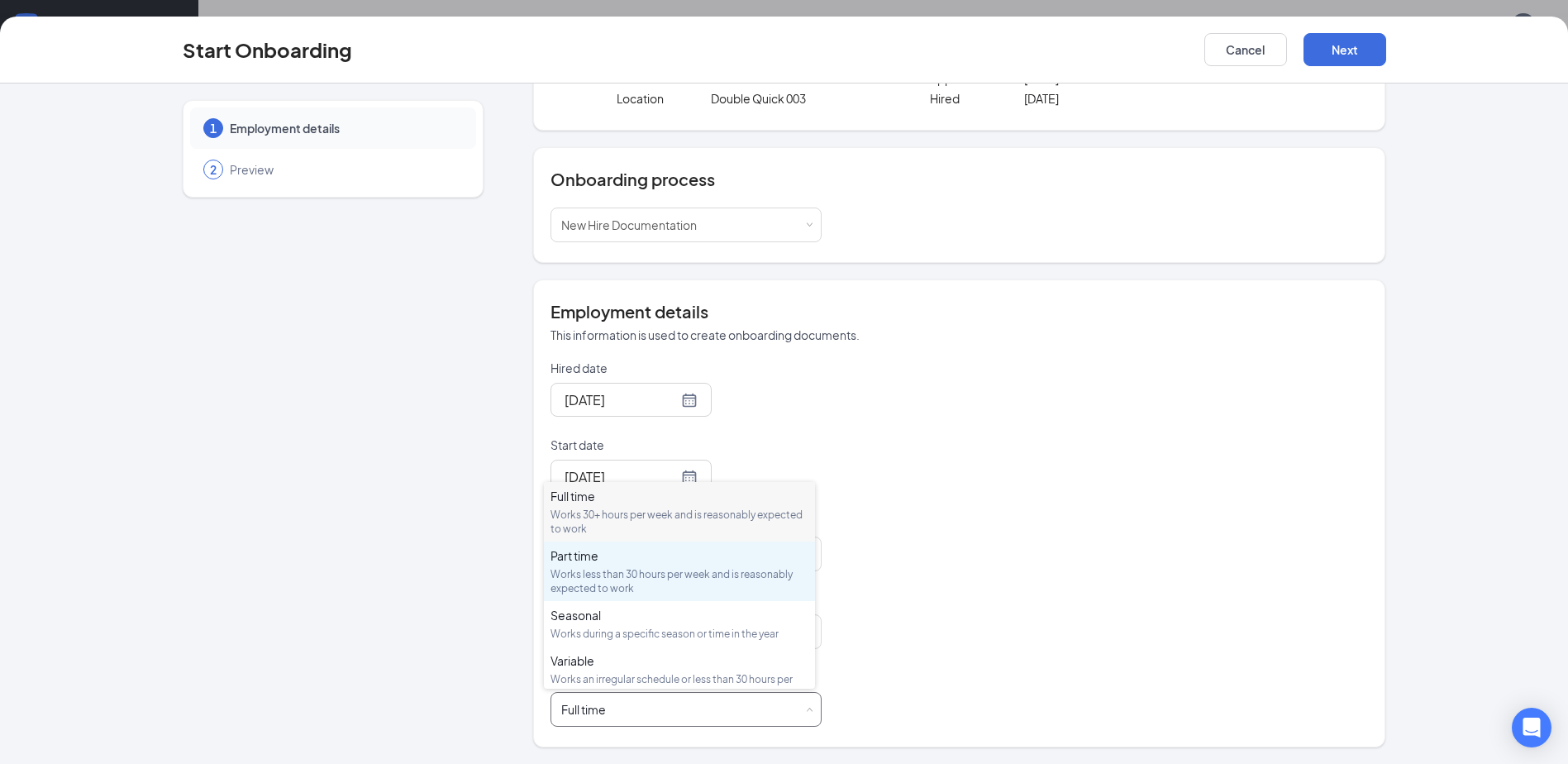
click at [695, 576] on div "Works less than 30 hours per week and is reasonably expected to work" at bounding box center [680, 581] width 258 height 28
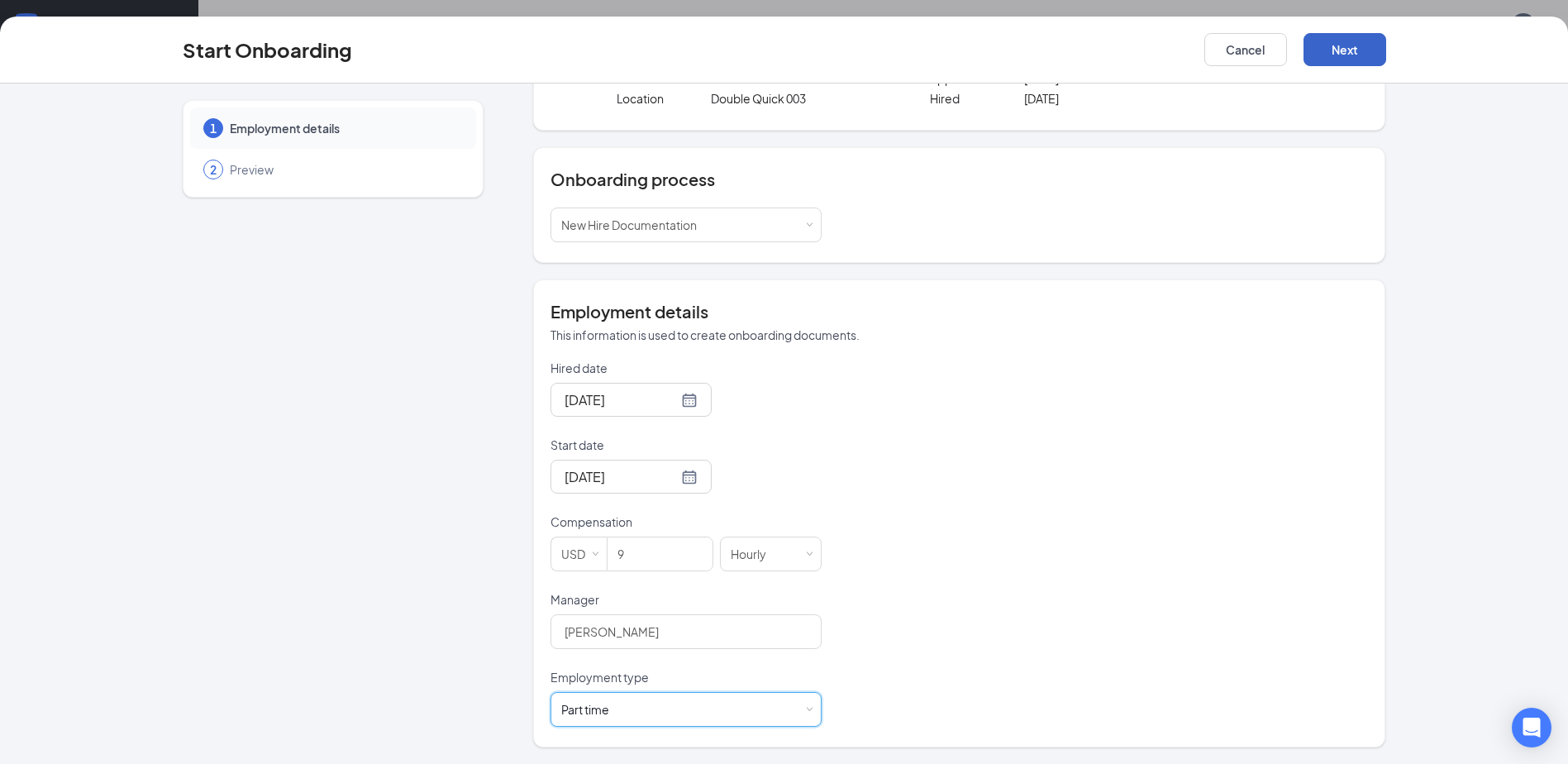
click at [1343, 44] on button "Next" at bounding box center [1344, 50] width 83 height 33
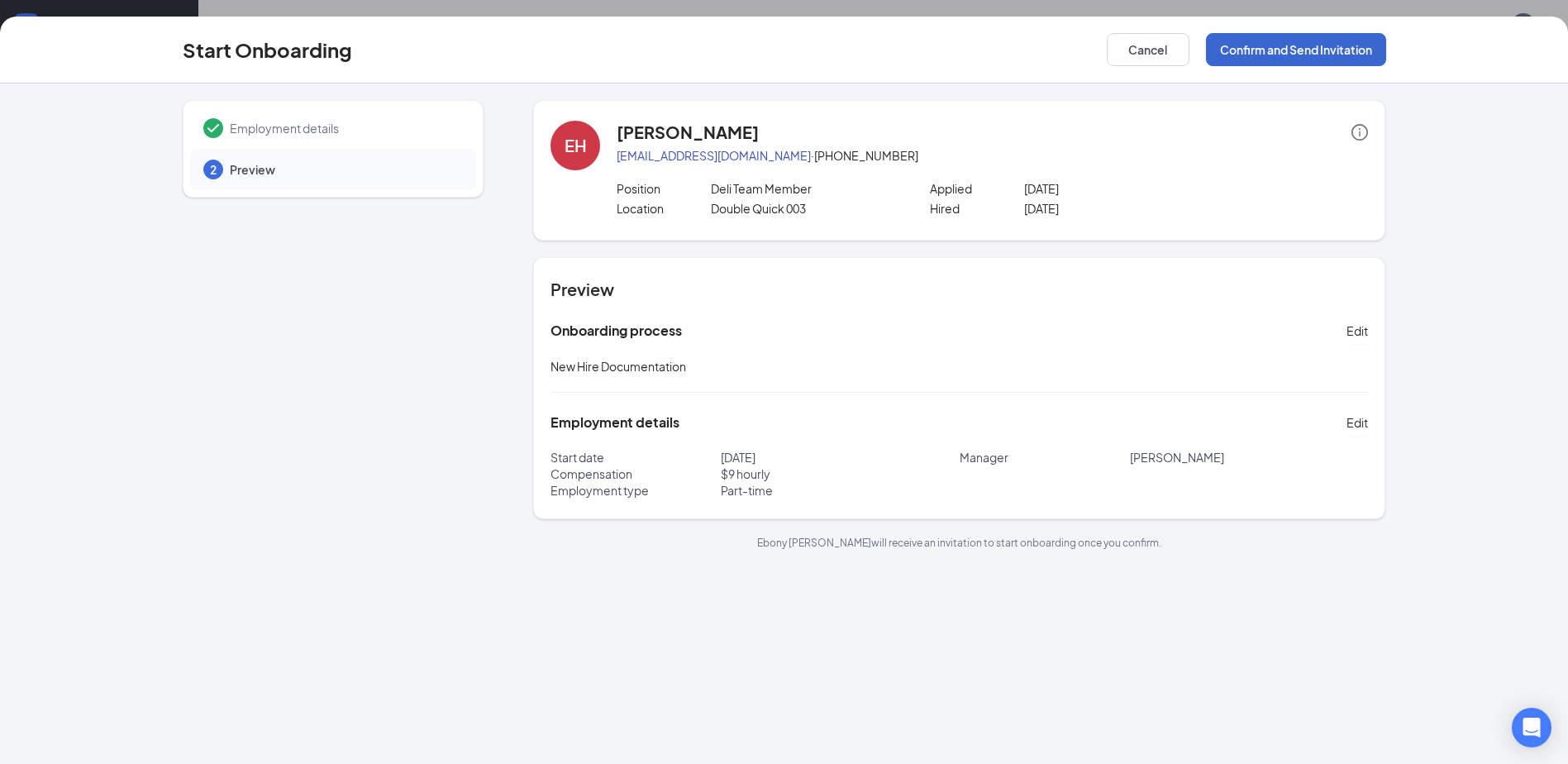
scroll to position [0, 0]
click at [1296, 43] on button "Confirm and Send Invitation" at bounding box center [1296, 50] width 181 height 33
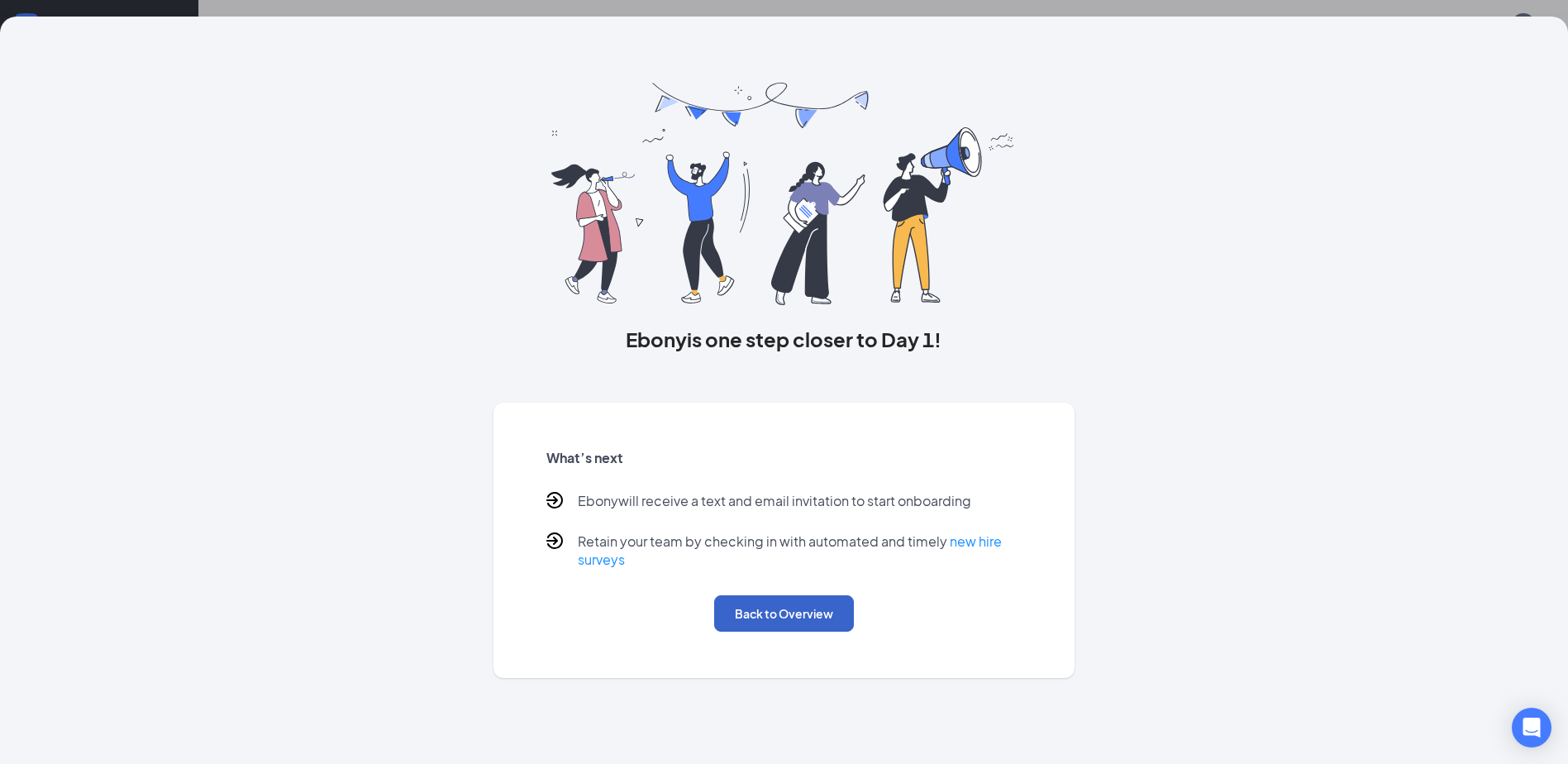
click at [798, 614] on button "Back to Overview" at bounding box center [783, 614] width 140 height 37
